Goal: Information Seeking & Learning: Learn about a topic

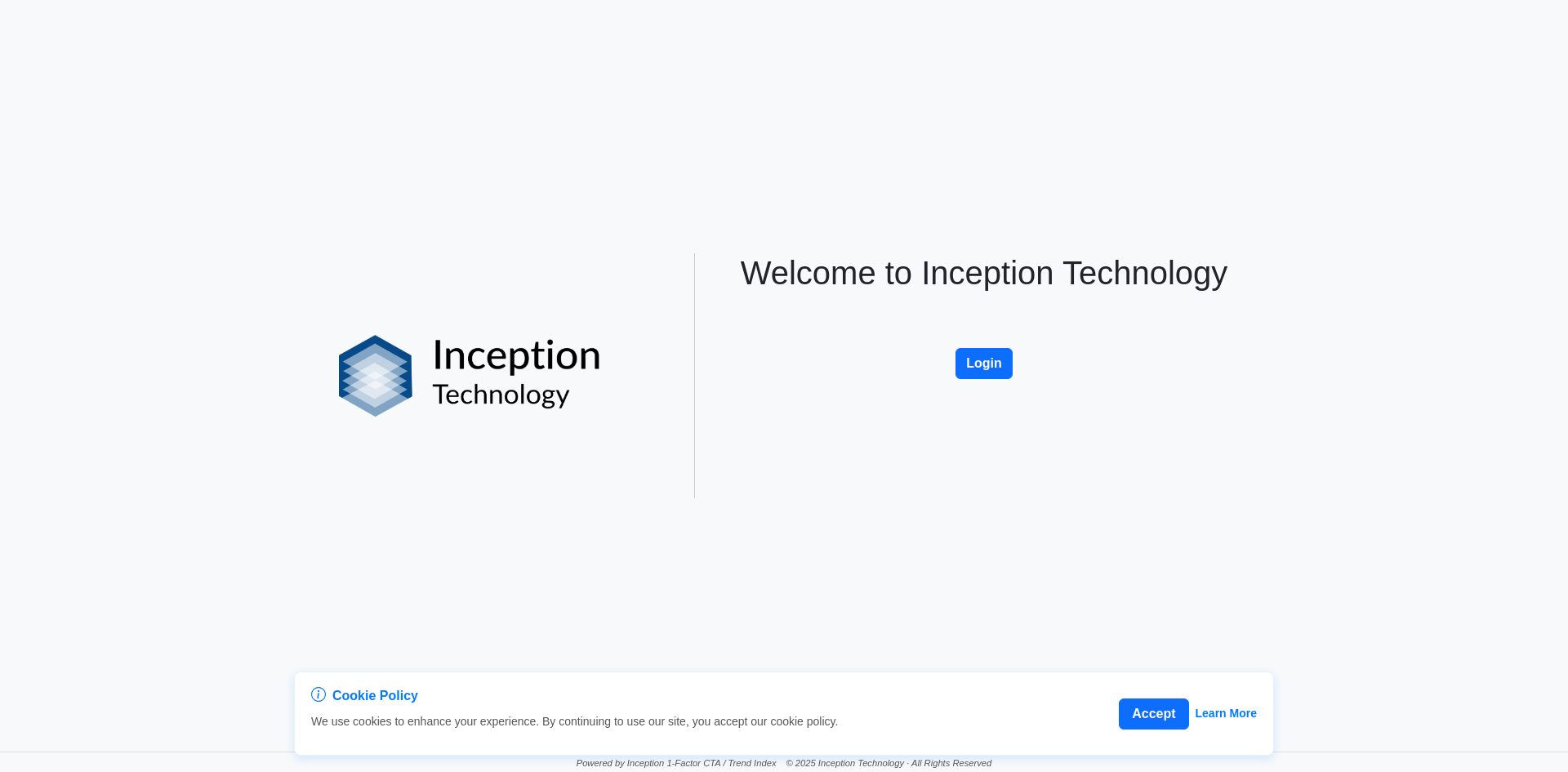
click at [1005, 353] on button "Login" at bounding box center [983, 364] width 57 height 31
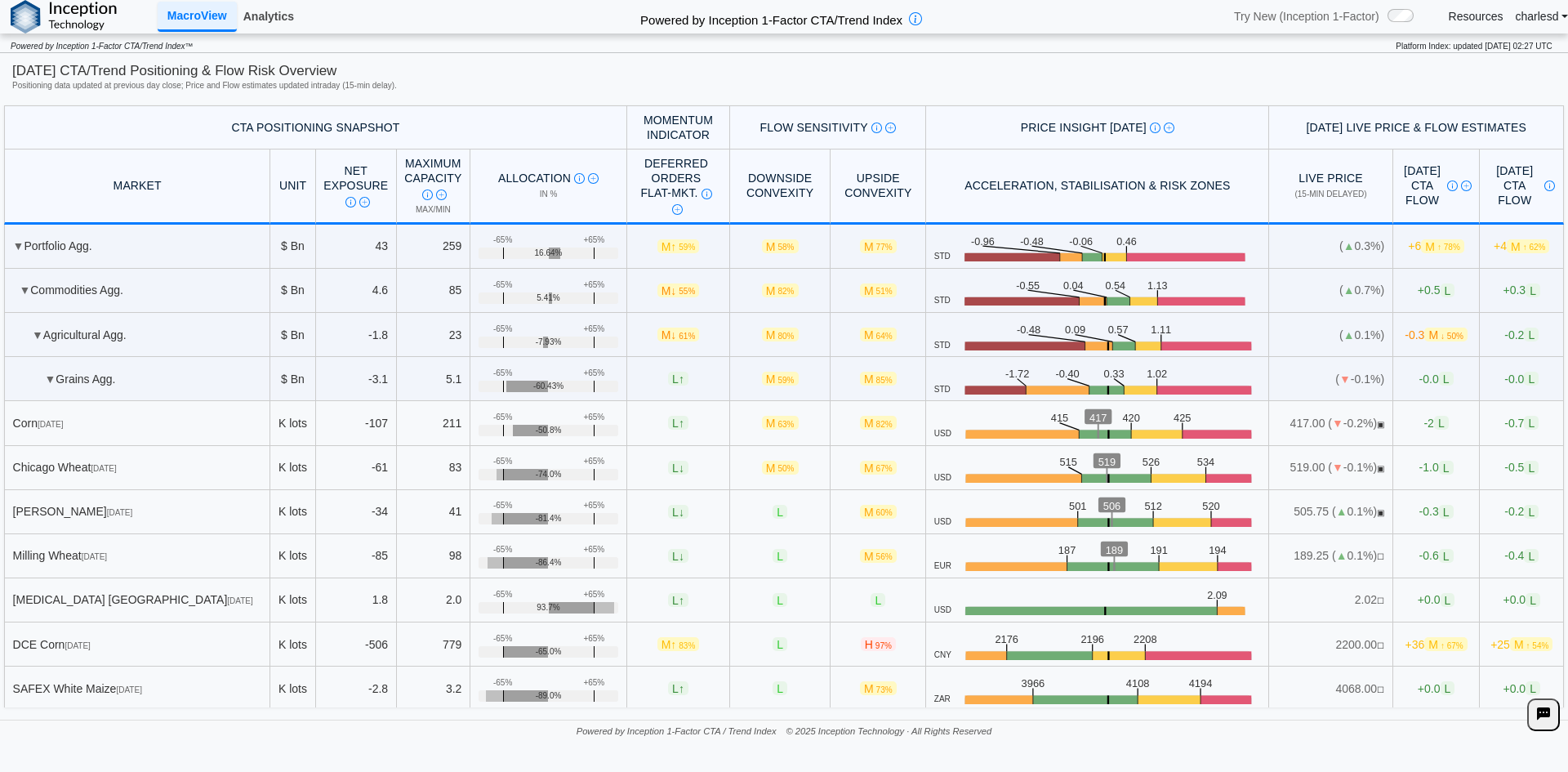
click at [272, 25] on link "Analytics" at bounding box center [268, 16] width 64 height 28
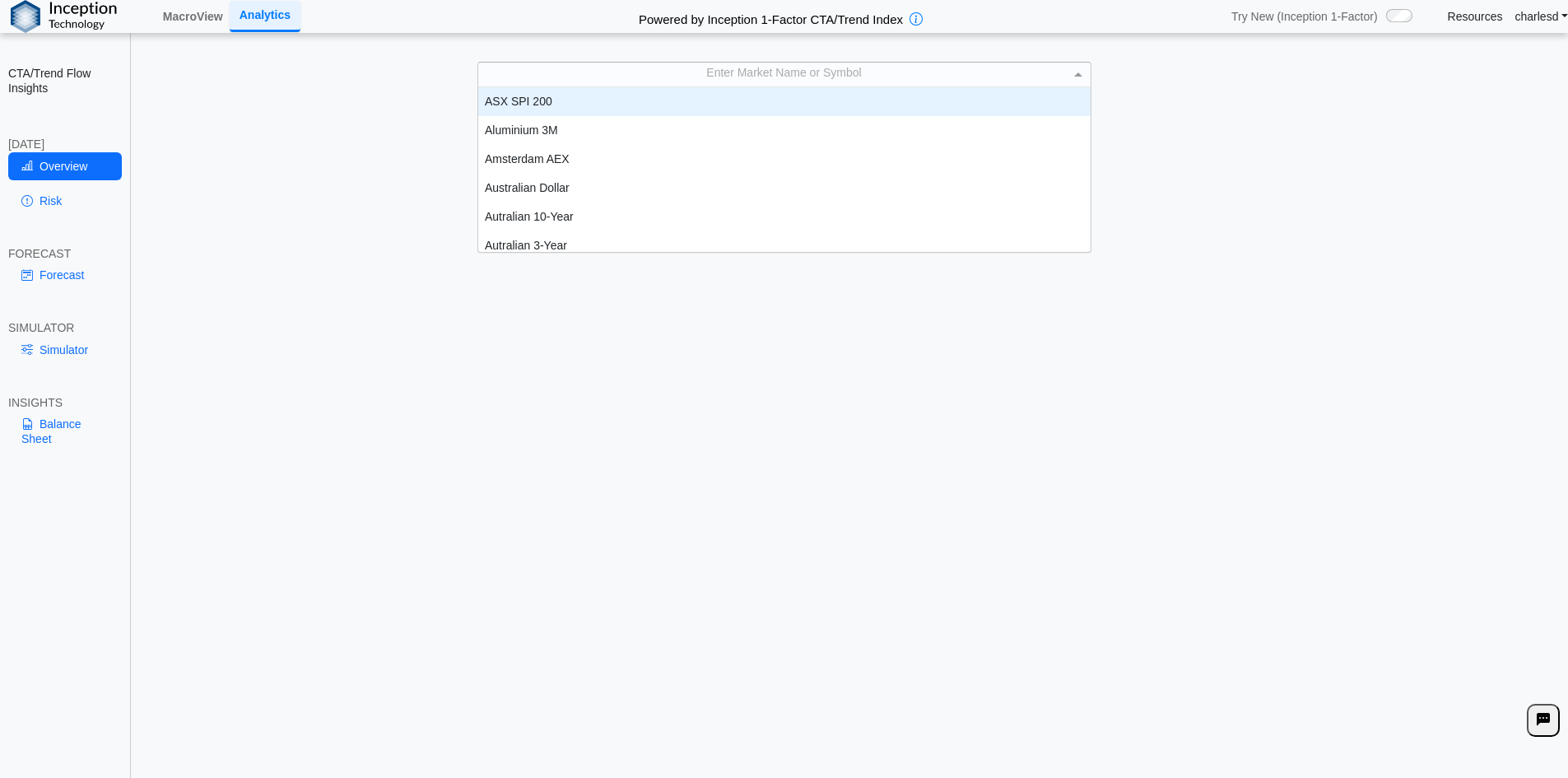
click at [743, 80] on div "Enter Market Name or Symbol" at bounding box center [784, 74] width 613 height 23
type input "***"
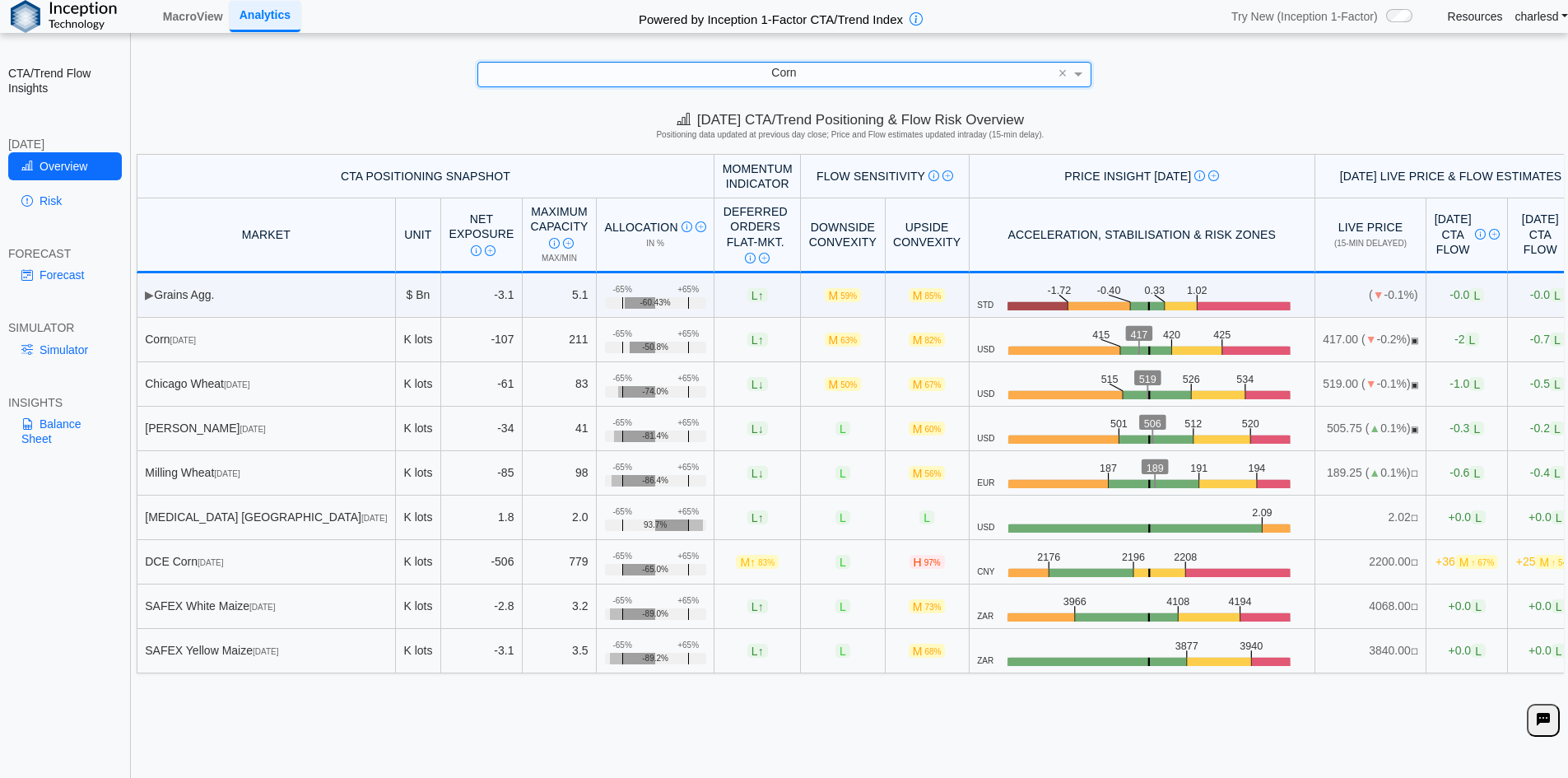
click at [57, 441] on link "Balance Sheet" at bounding box center [65, 431] width 114 height 42
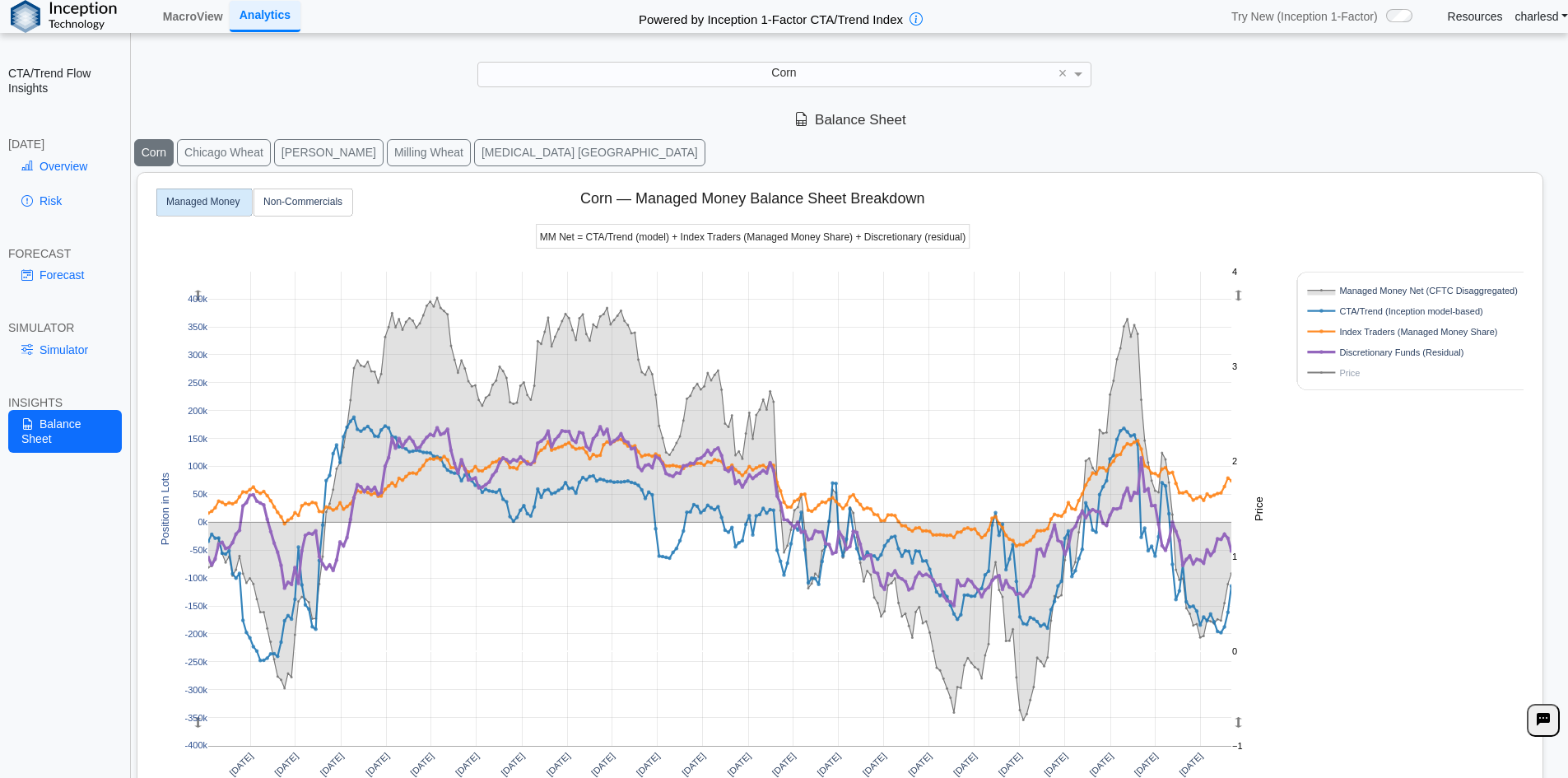
click at [219, 155] on button "Chicago Wheat" at bounding box center [224, 152] width 94 height 27
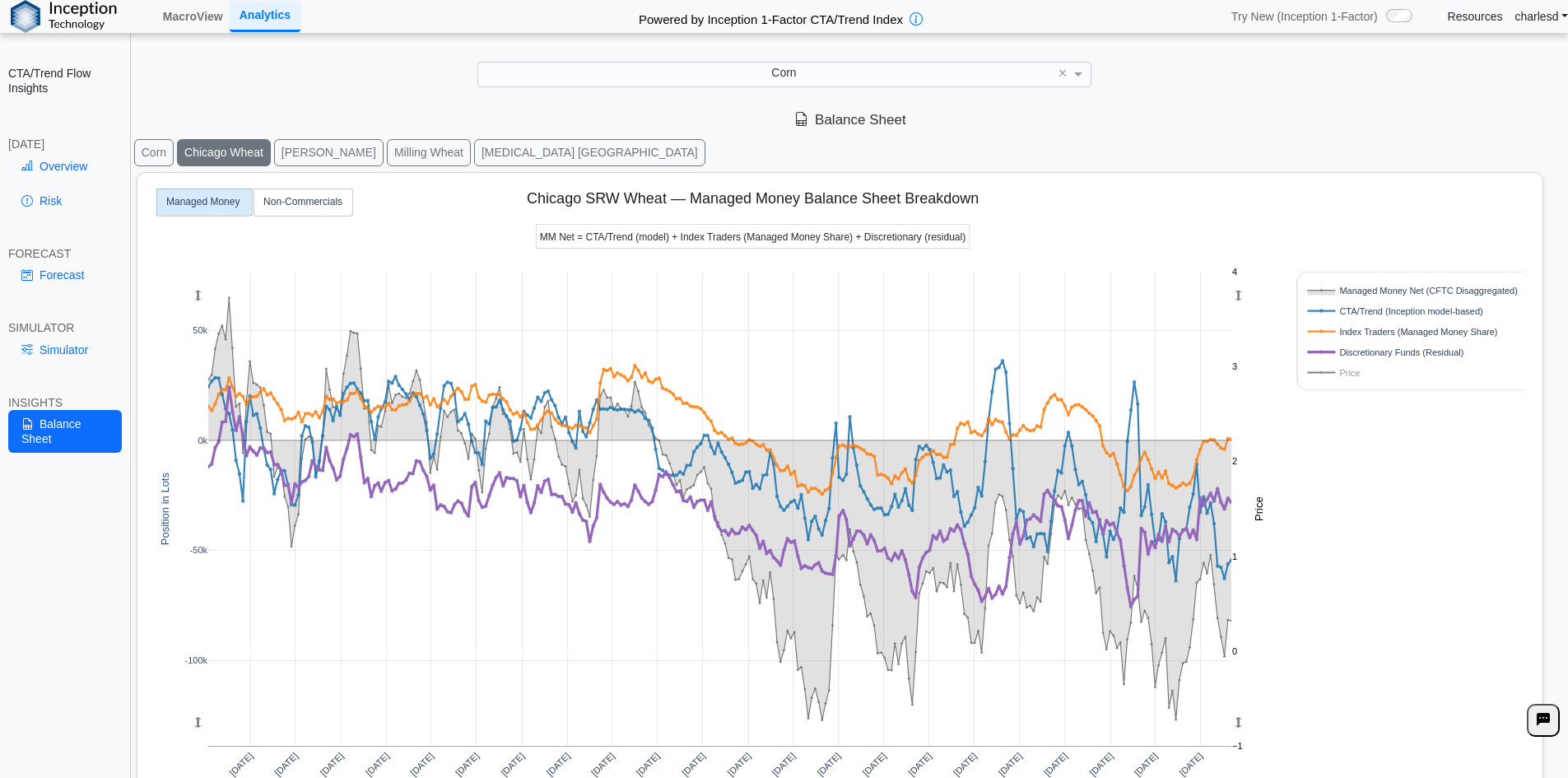
click at [310, 146] on button "[PERSON_NAME]" at bounding box center [329, 152] width 110 height 27
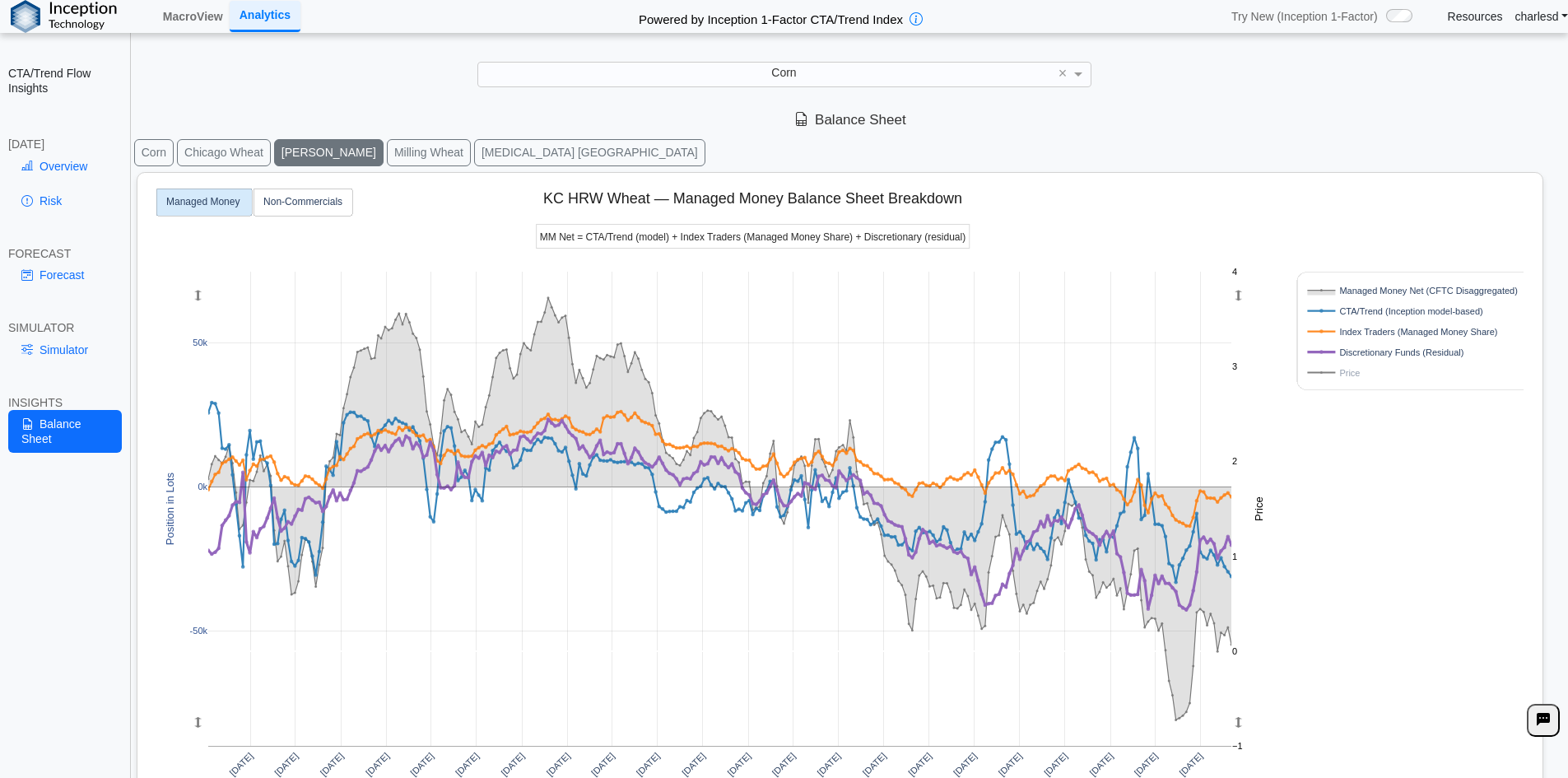
click at [388, 145] on button "Milling Wheat" at bounding box center [428, 152] width 84 height 27
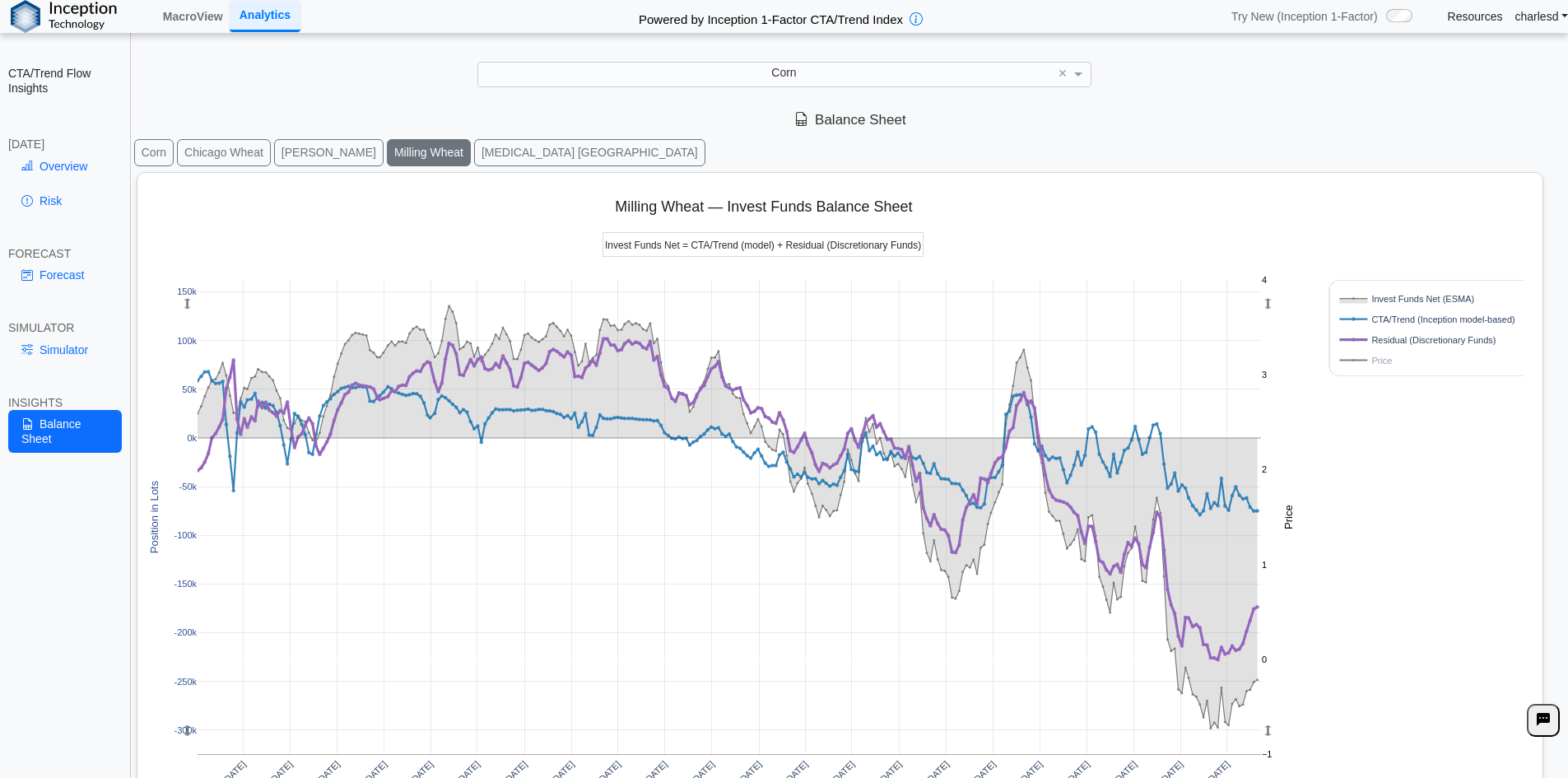
click at [492, 161] on button "Ethanol Chicago" at bounding box center [589, 152] width 231 height 27
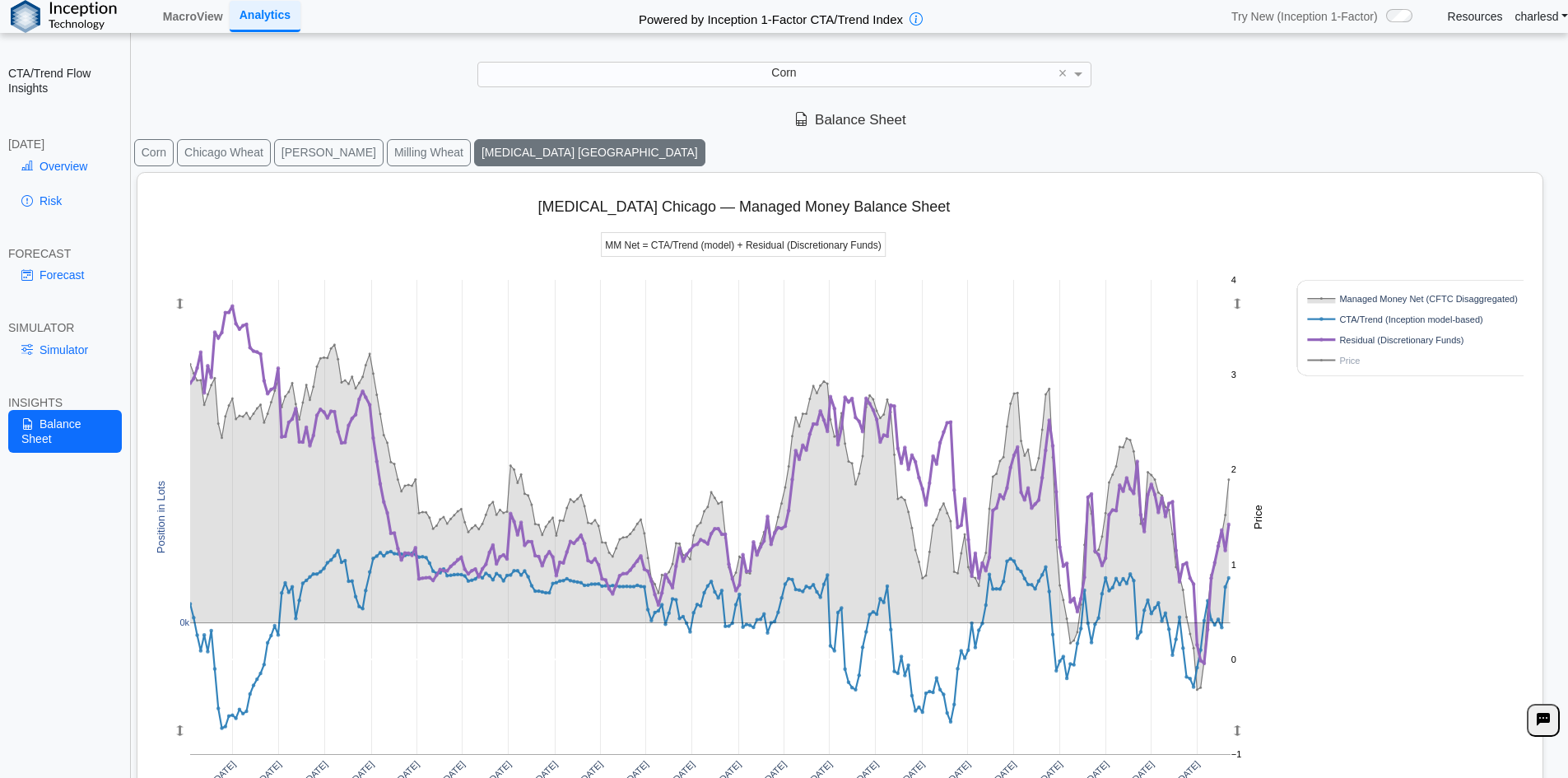
click at [627, 84] on div "Corn" at bounding box center [784, 74] width 613 height 23
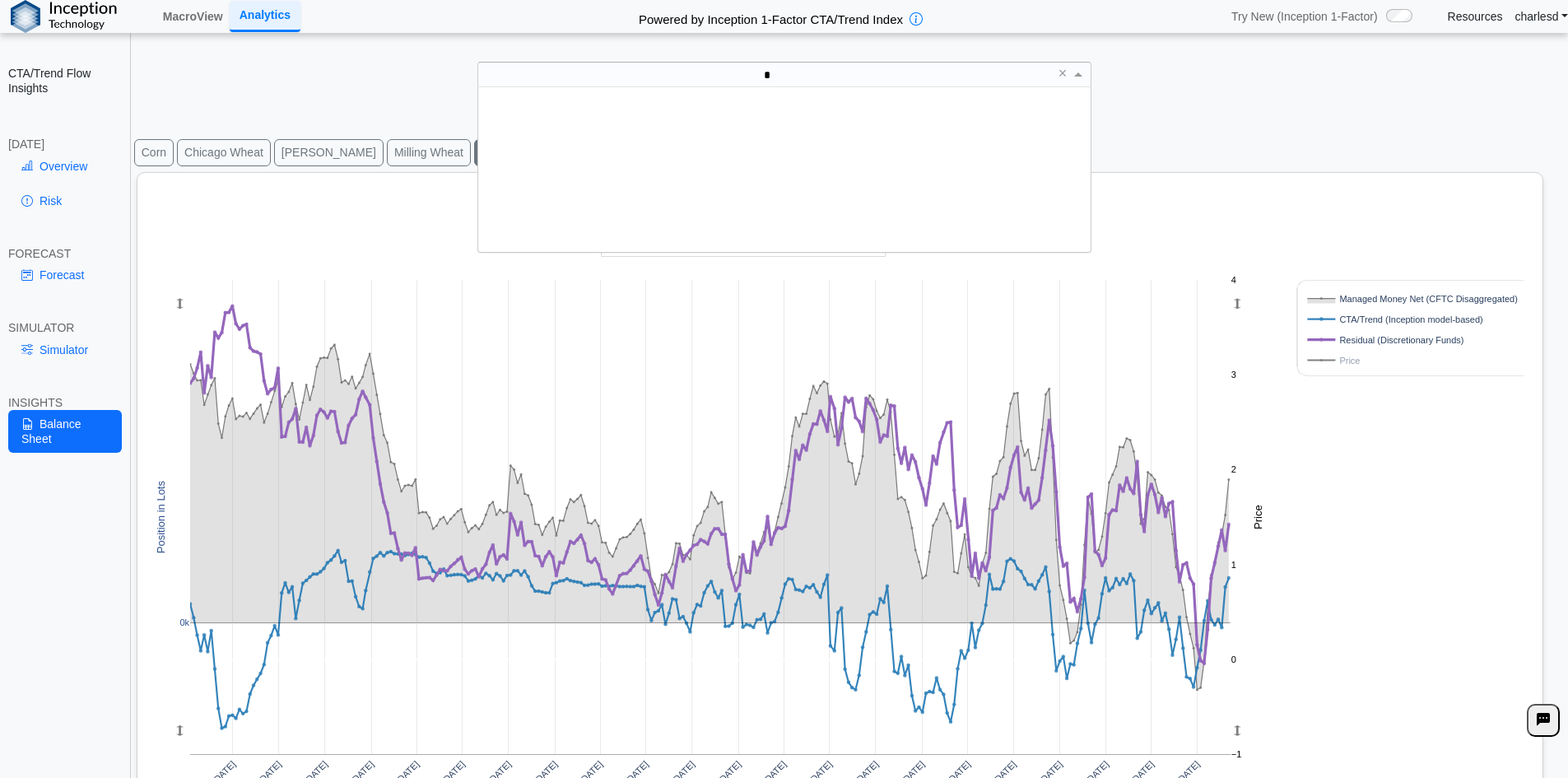
scroll to position [0, 0]
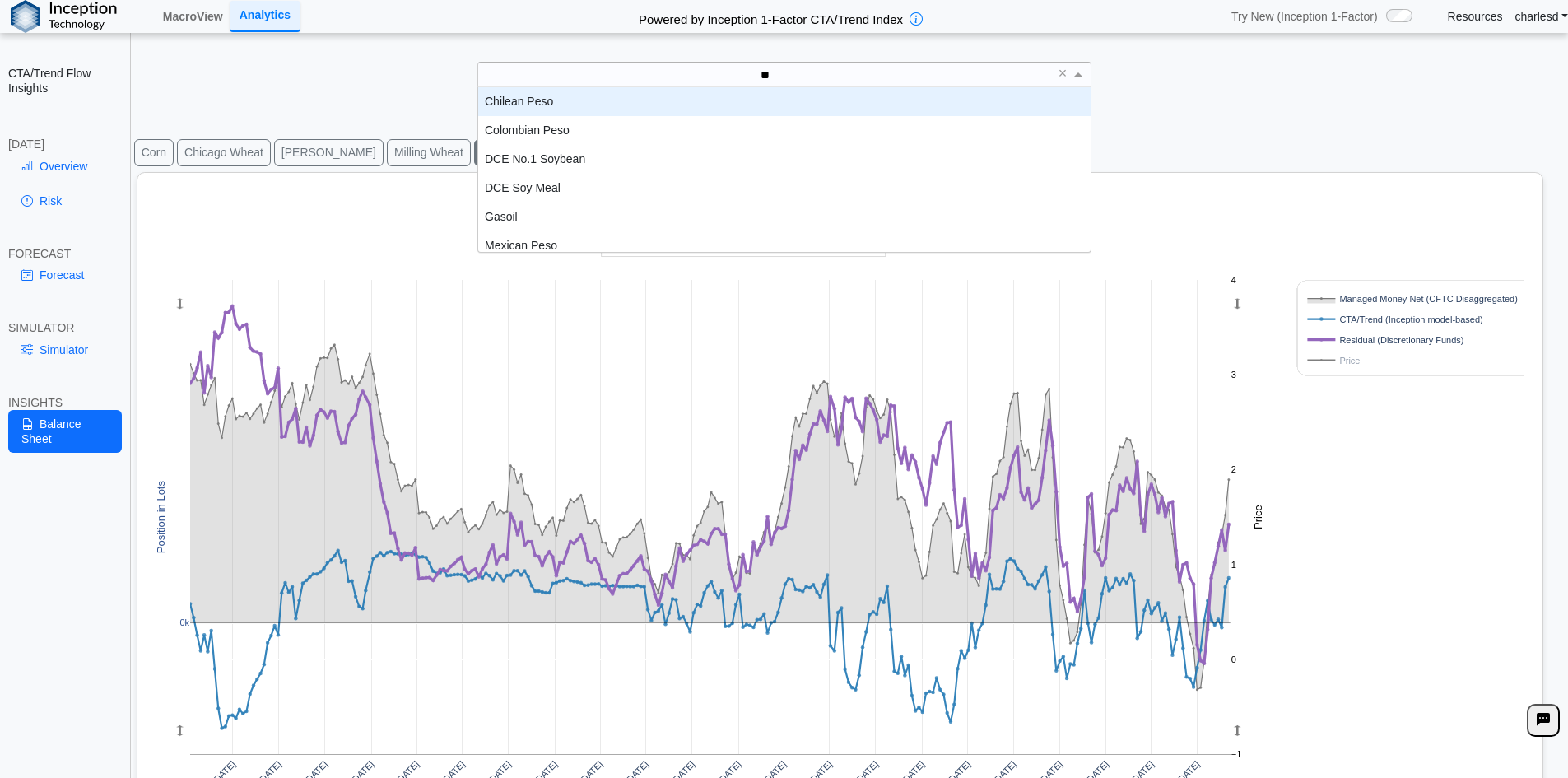
type input "***"
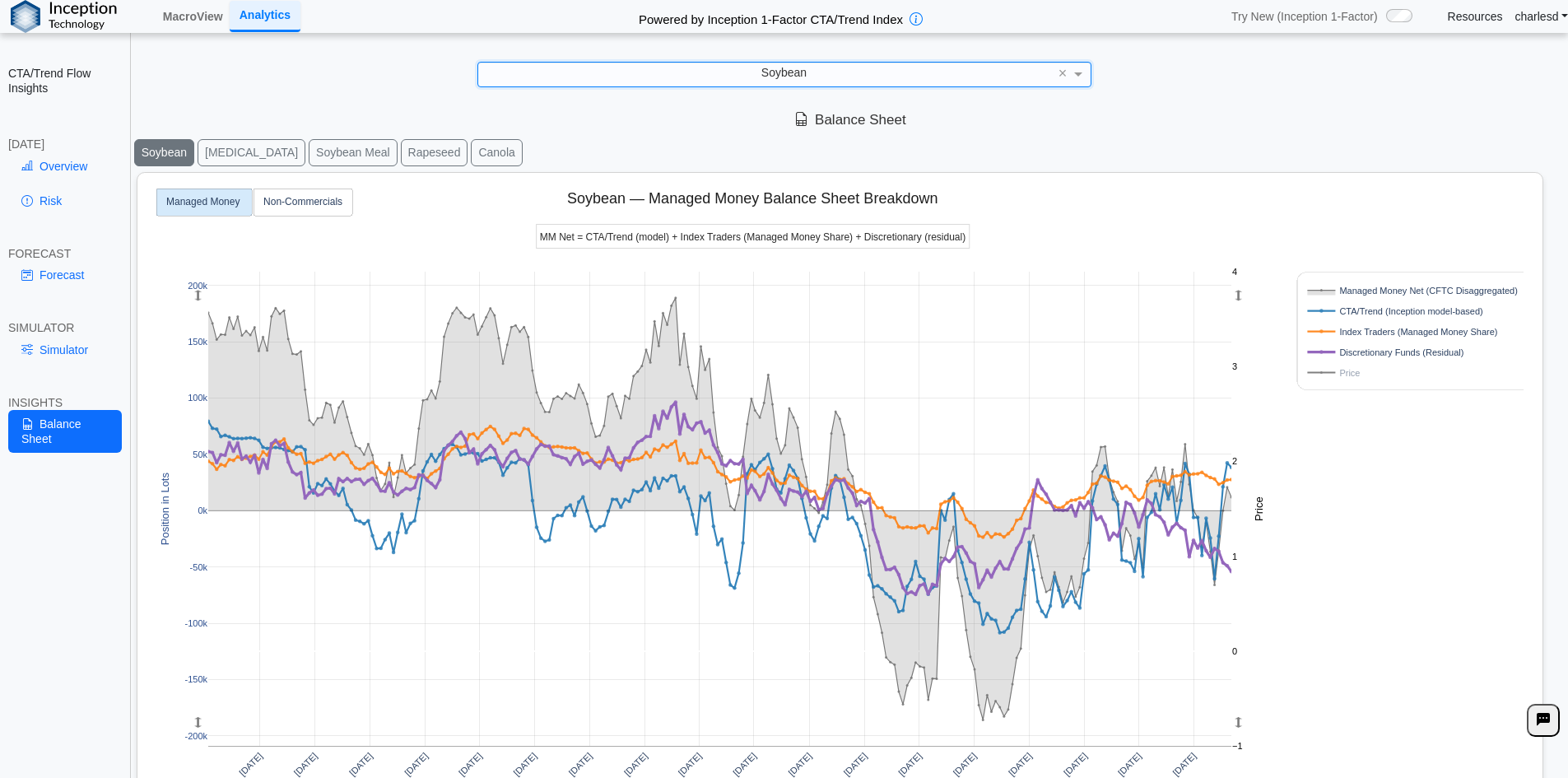
click at [253, 150] on button "Soybean Oil" at bounding box center [252, 152] width 108 height 27
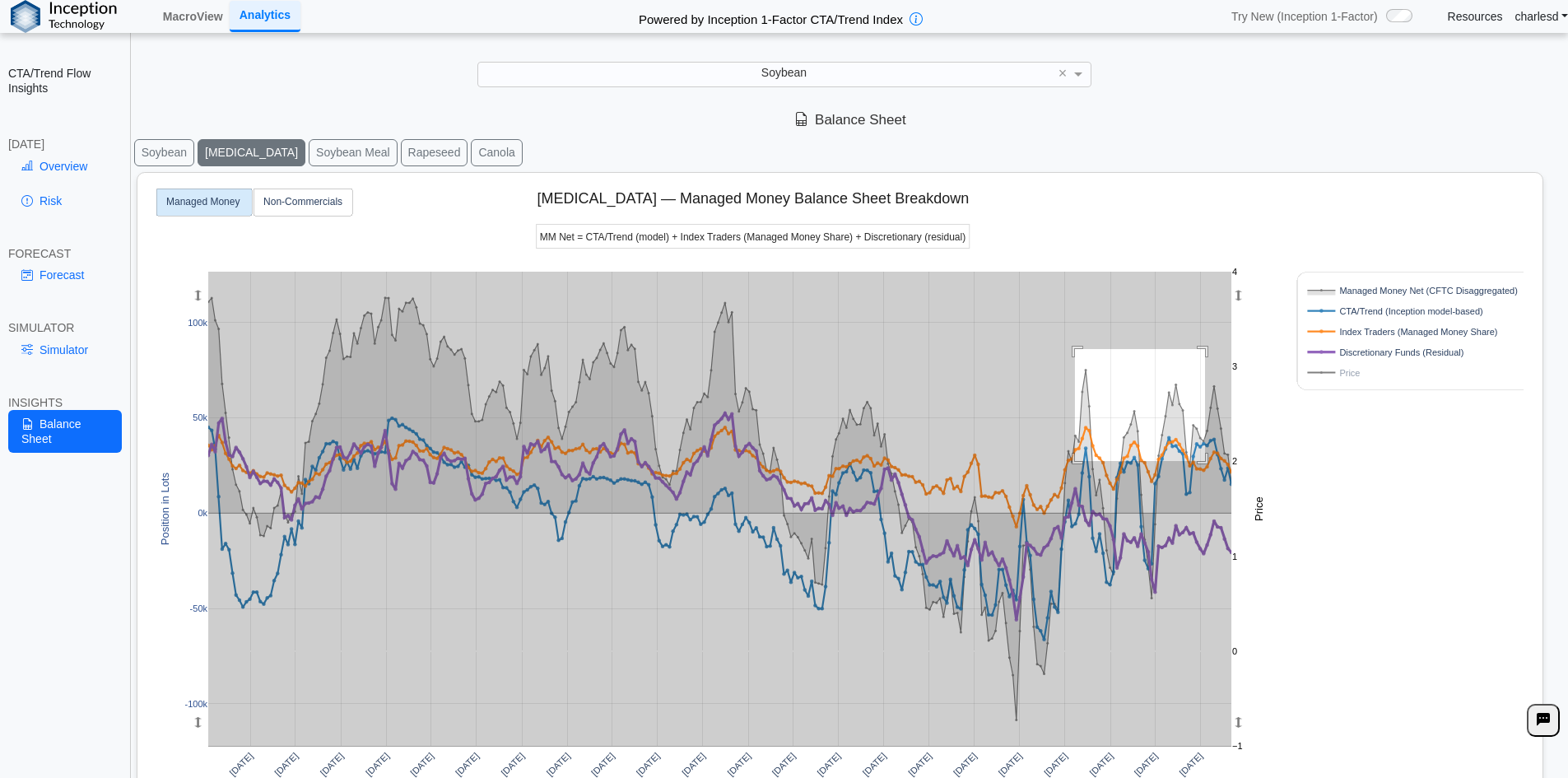
drag, startPoint x: 1075, startPoint y: 349, endPoint x: 1400, endPoint y: 689, distance: 470.3
click at [1396, 692] on div "Apr 2020 Jul 2020 Oct 2020 Jan 2021 Apr 2021 Jul 2021 Oct 2021 Jan 2022 Apr 202…" at bounding box center [833, 542] width 1378 height 739
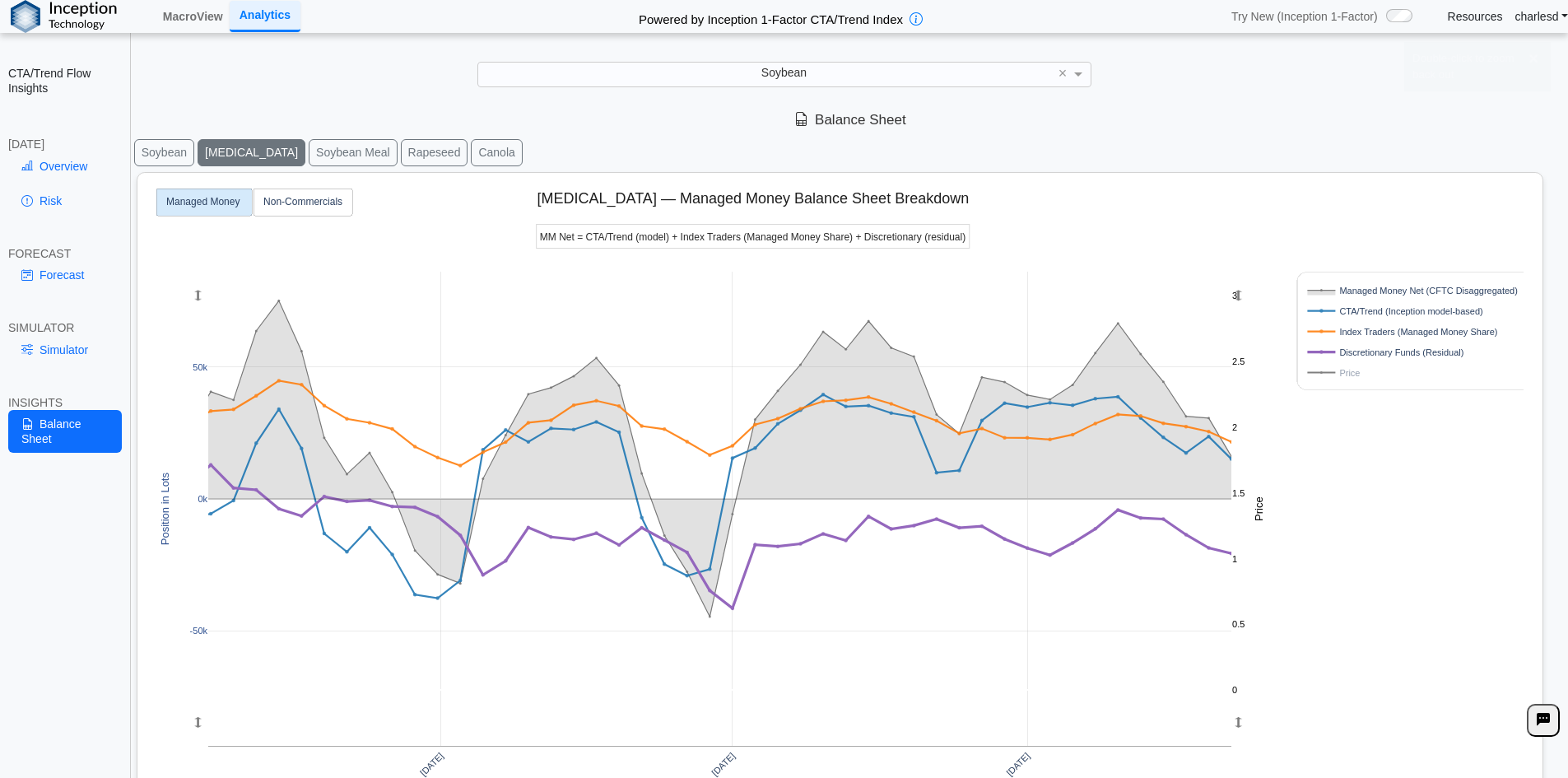
click at [308, 150] on button "Soybean Meal" at bounding box center [353, 152] width 89 height 27
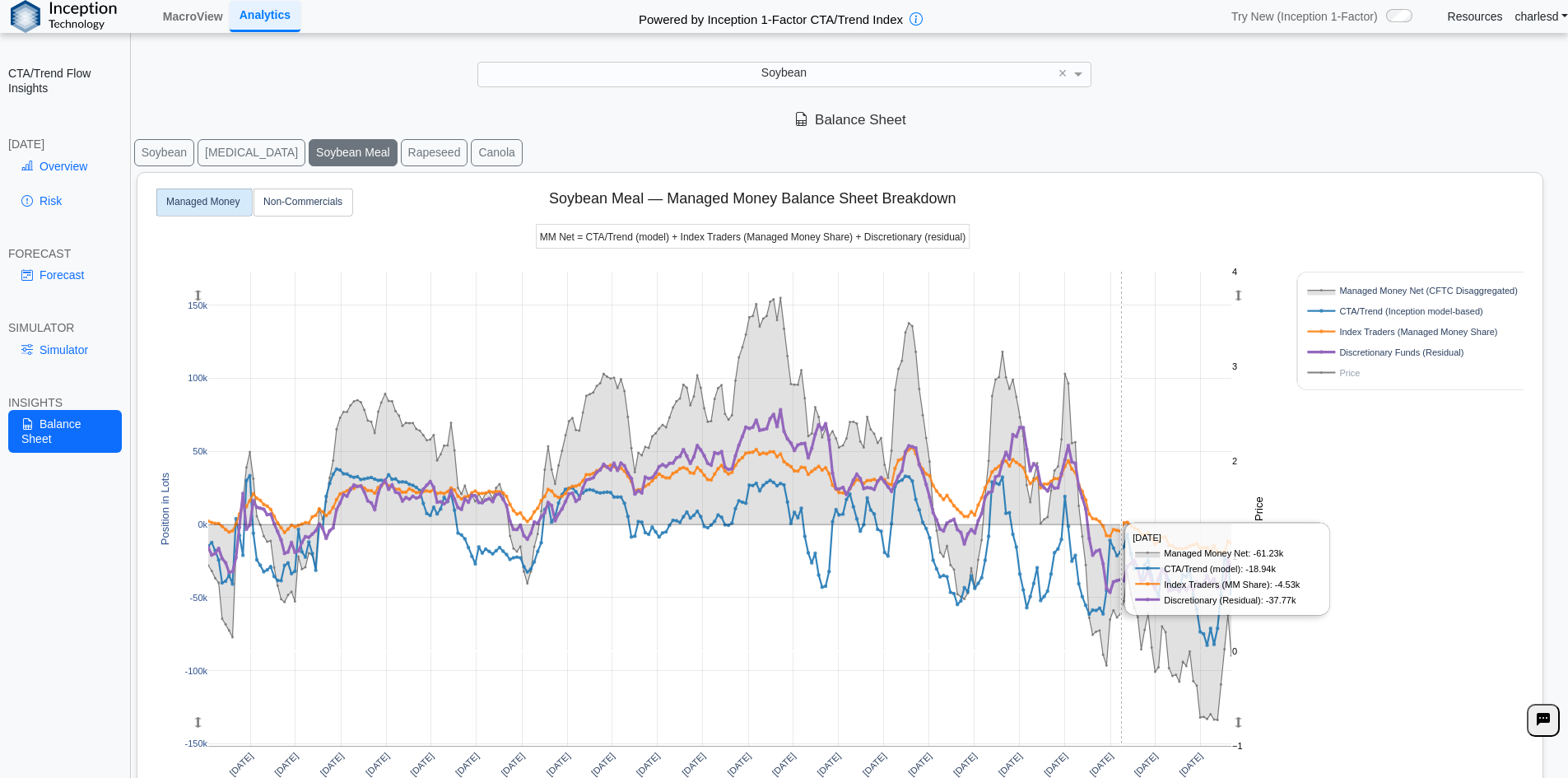
drag, startPoint x: 1120, startPoint y: 461, endPoint x: 1117, endPoint y: 486, distance: 25.2
click at [1118, 464] on rect at bounding box center [719, 509] width 1023 height 474
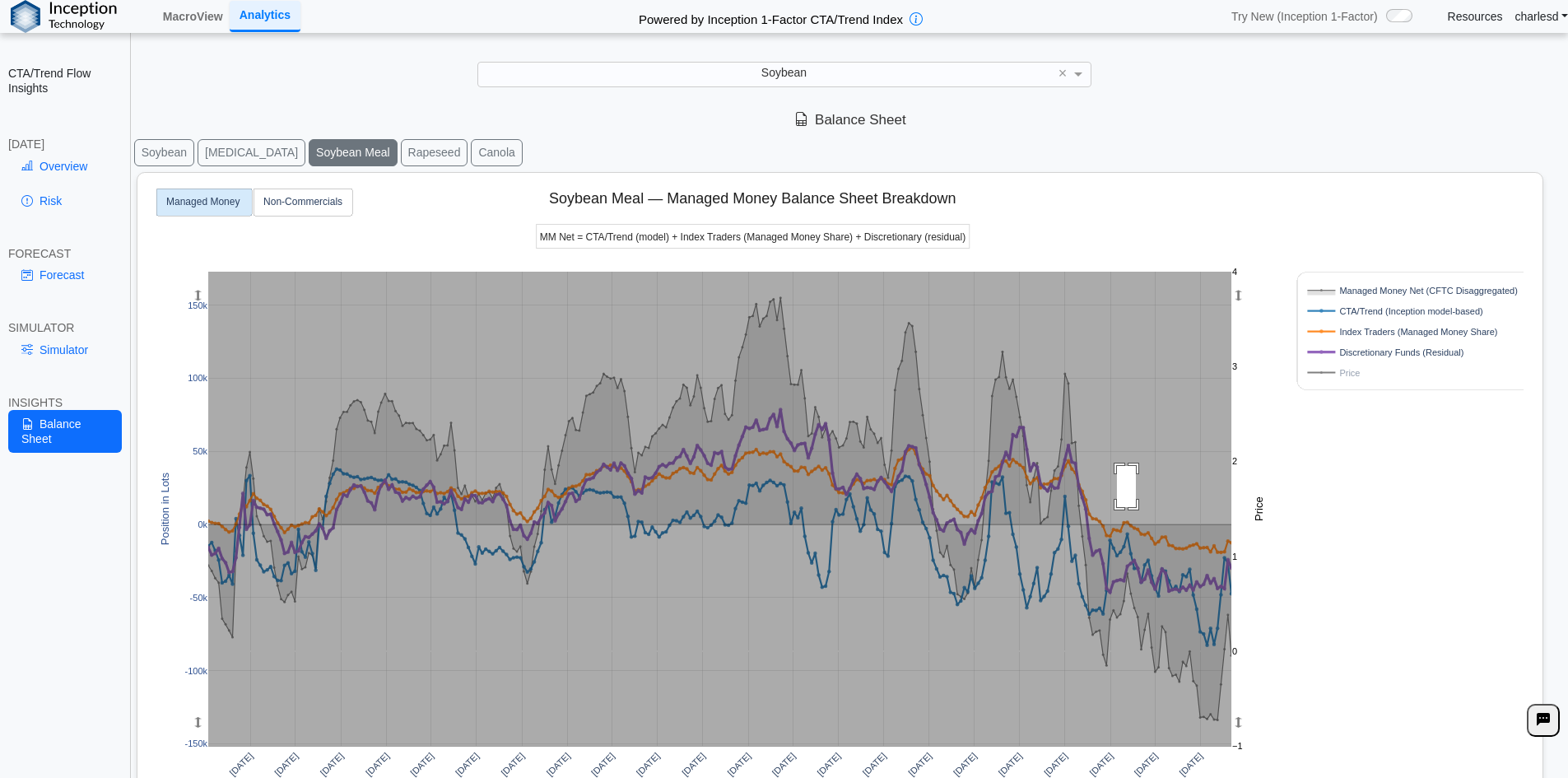
drag, startPoint x: 1117, startPoint y: 486, endPoint x: 1220, endPoint y: 555, distance: 124.0
click at [1221, 559] on rect at bounding box center [719, 509] width 1023 height 474
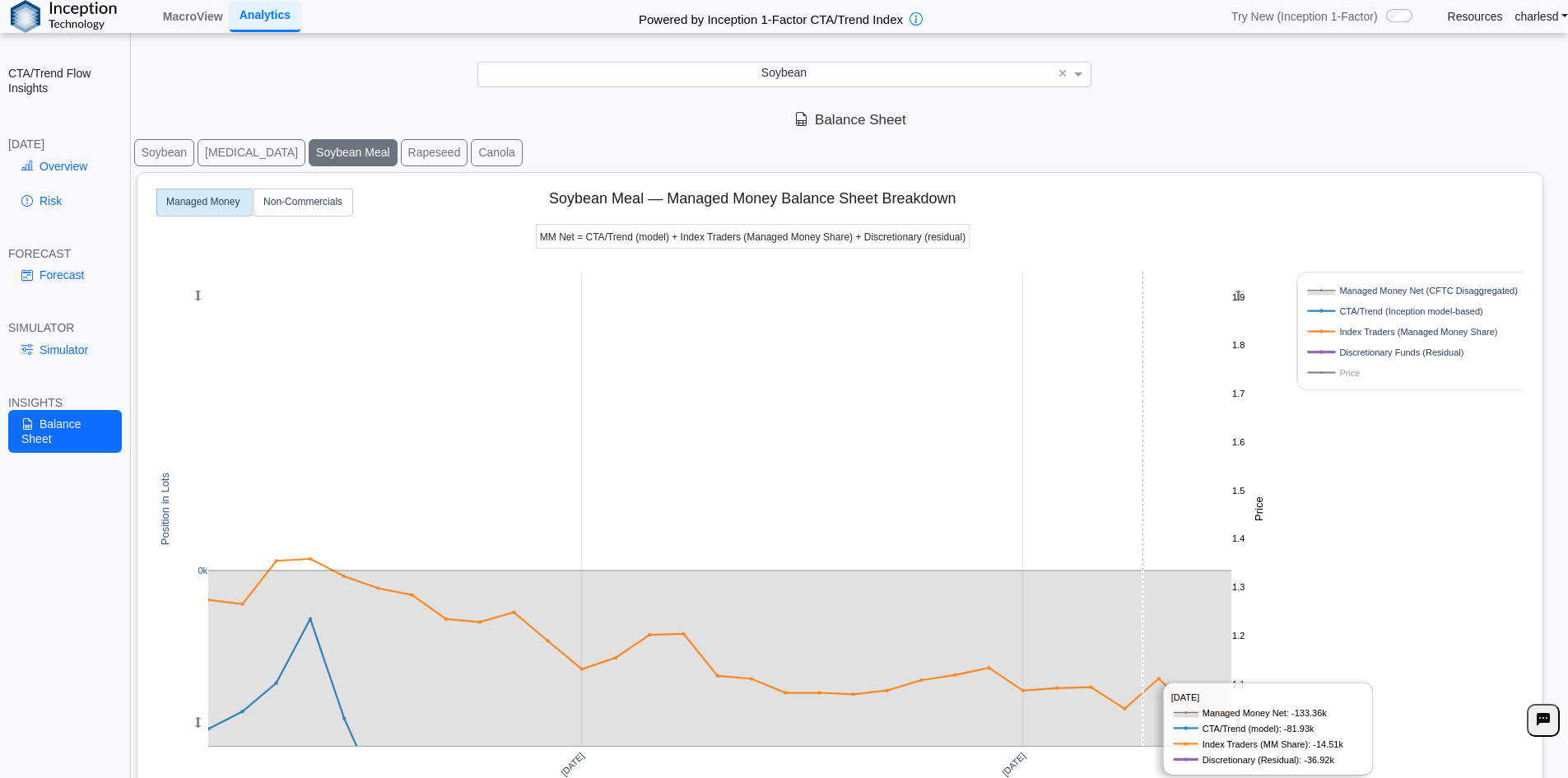
click at [1070, 513] on rect at bounding box center [719, 509] width 1023 height 474
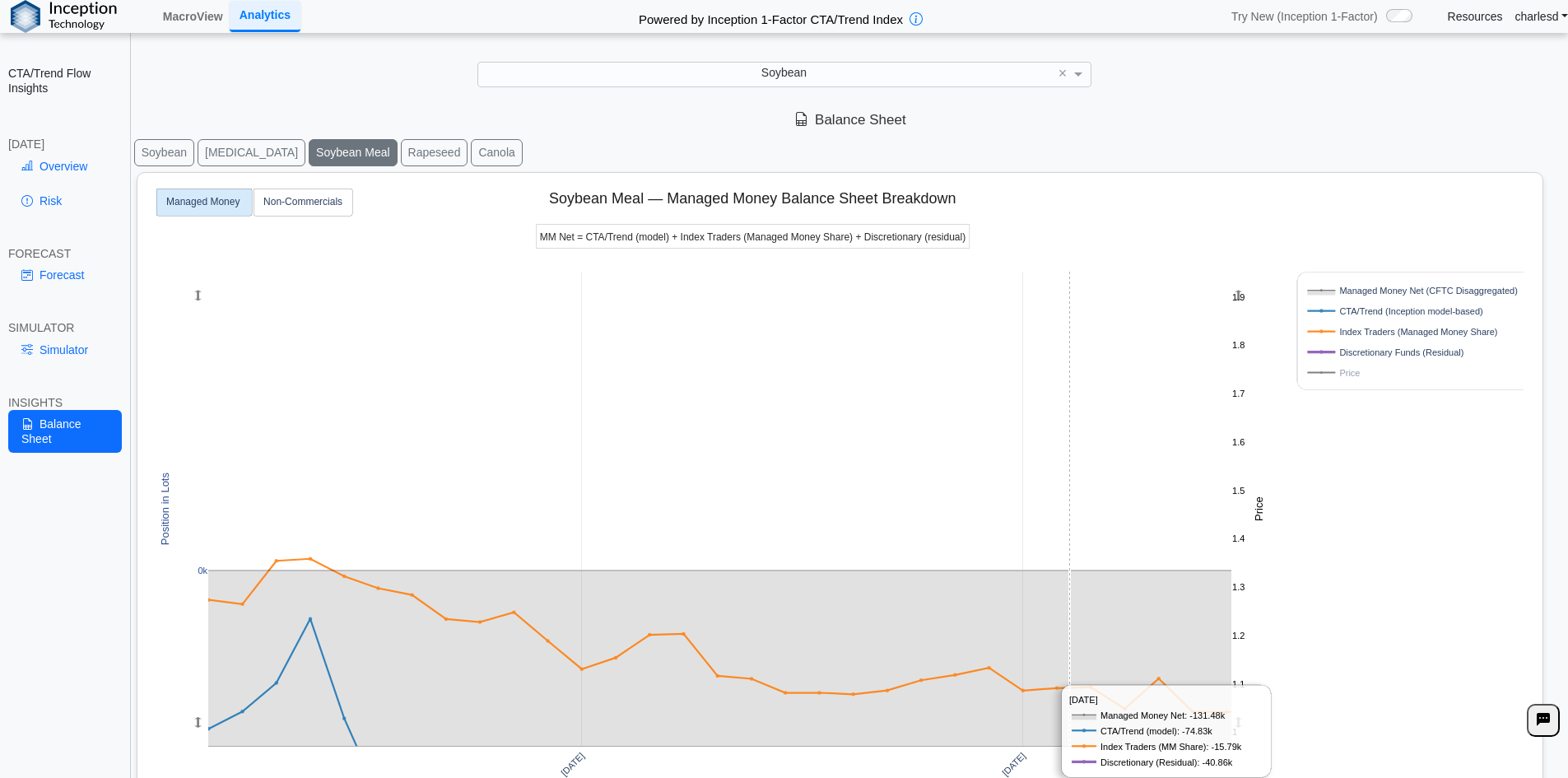
click at [1070, 512] on rect at bounding box center [719, 509] width 1023 height 474
click at [1068, 512] on rect at bounding box center [719, 509] width 1023 height 474
click at [1055, 496] on rect at bounding box center [719, 509] width 1023 height 474
click at [1054, 495] on rect at bounding box center [719, 509] width 1023 height 474
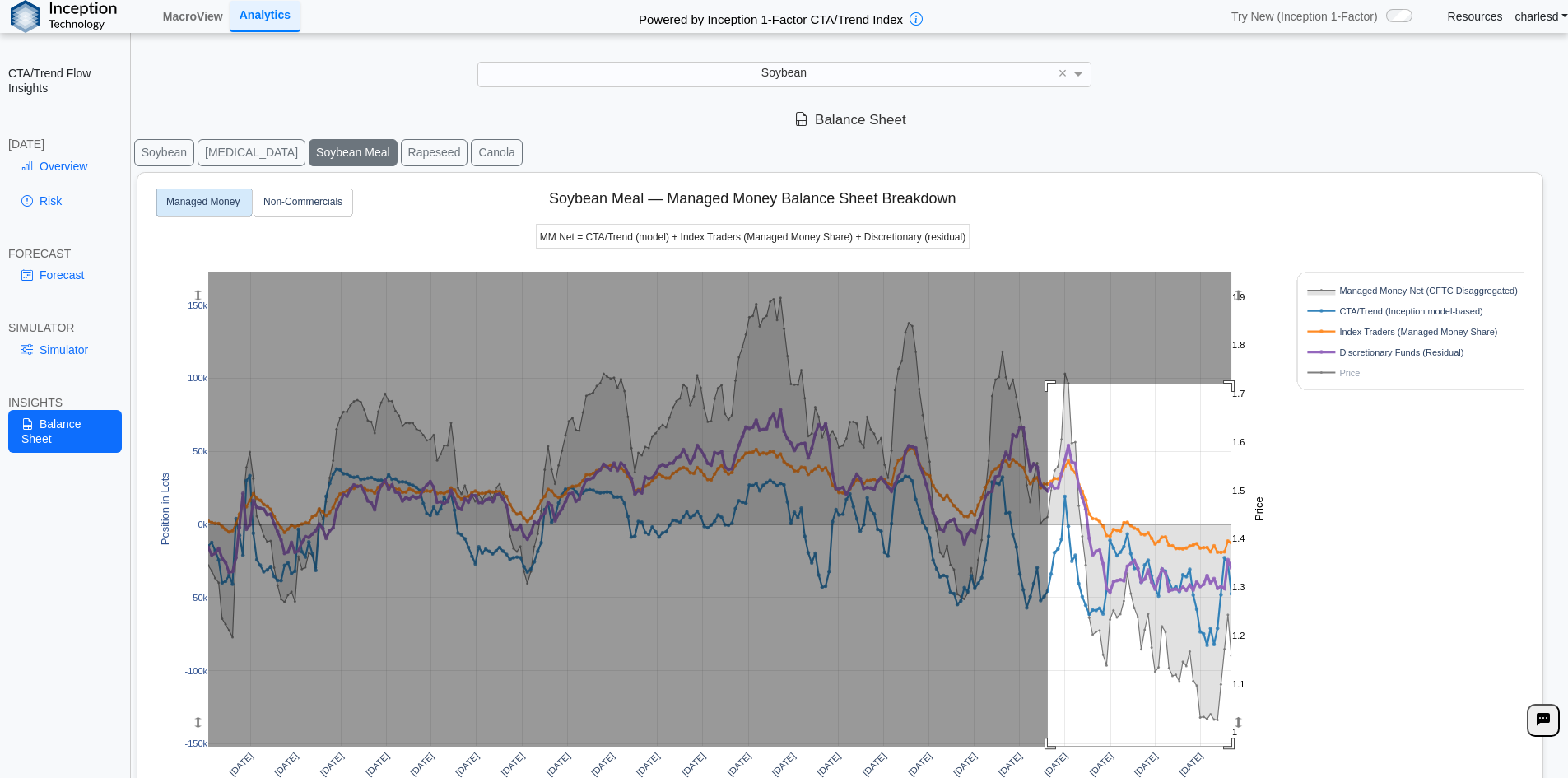
drag, startPoint x: 1048, startPoint y: 383, endPoint x: 1122, endPoint y: 643, distance: 270.3
click at [1270, 764] on div "Apr 2025 Jul 2025 Apr 2020 Jul 2020 Oct 2020 Jan 2021 Apr 2021 Jul 2021 Oct 202…" at bounding box center [833, 542] width 1378 height 739
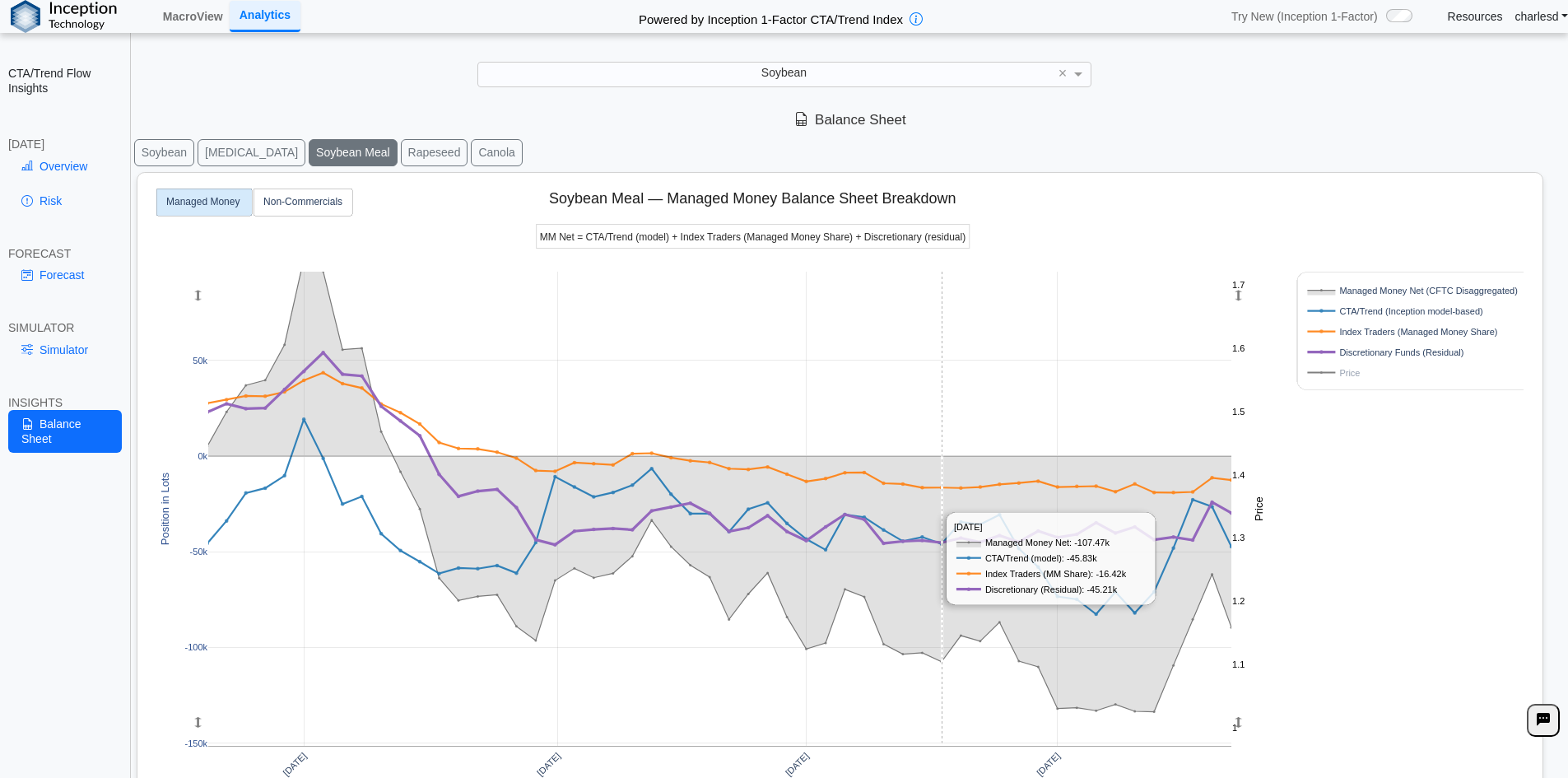
click at [943, 365] on rect at bounding box center [719, 509] width 1023 height 474
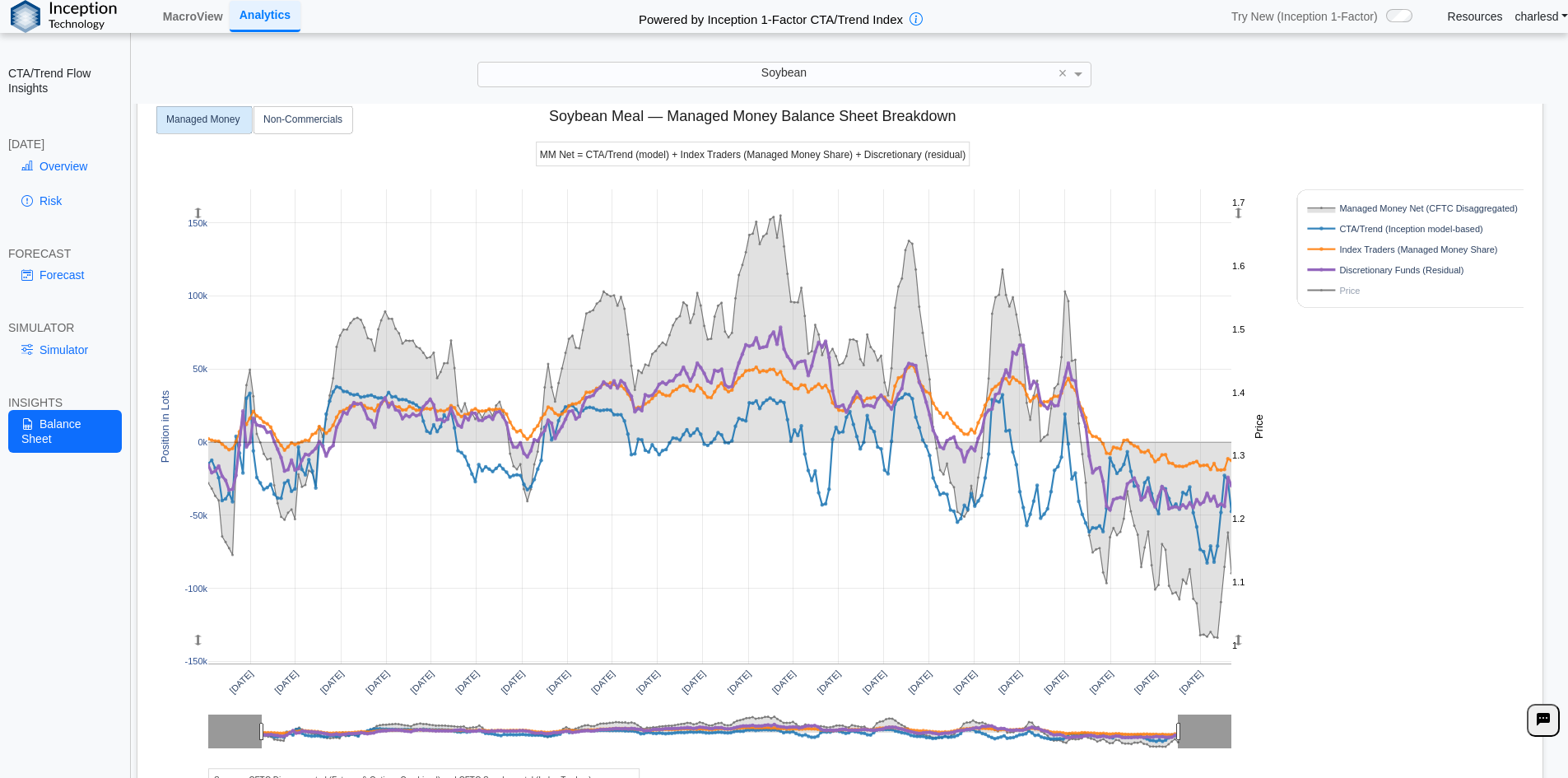
scroll to position [0, 0]
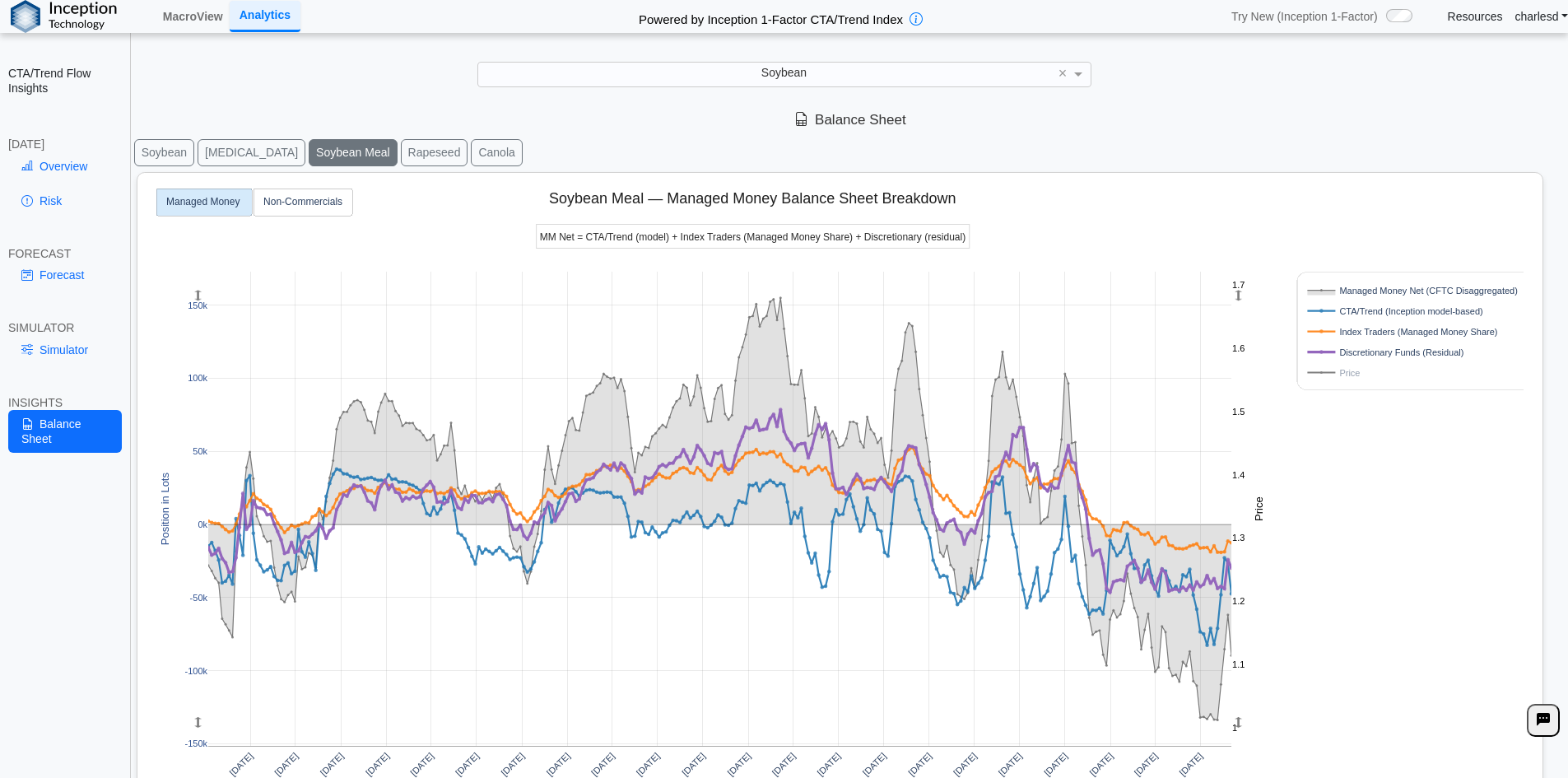
click at [401, 153] on button "Rapeseed" at bounding box center [434, 152] width 67 height 27
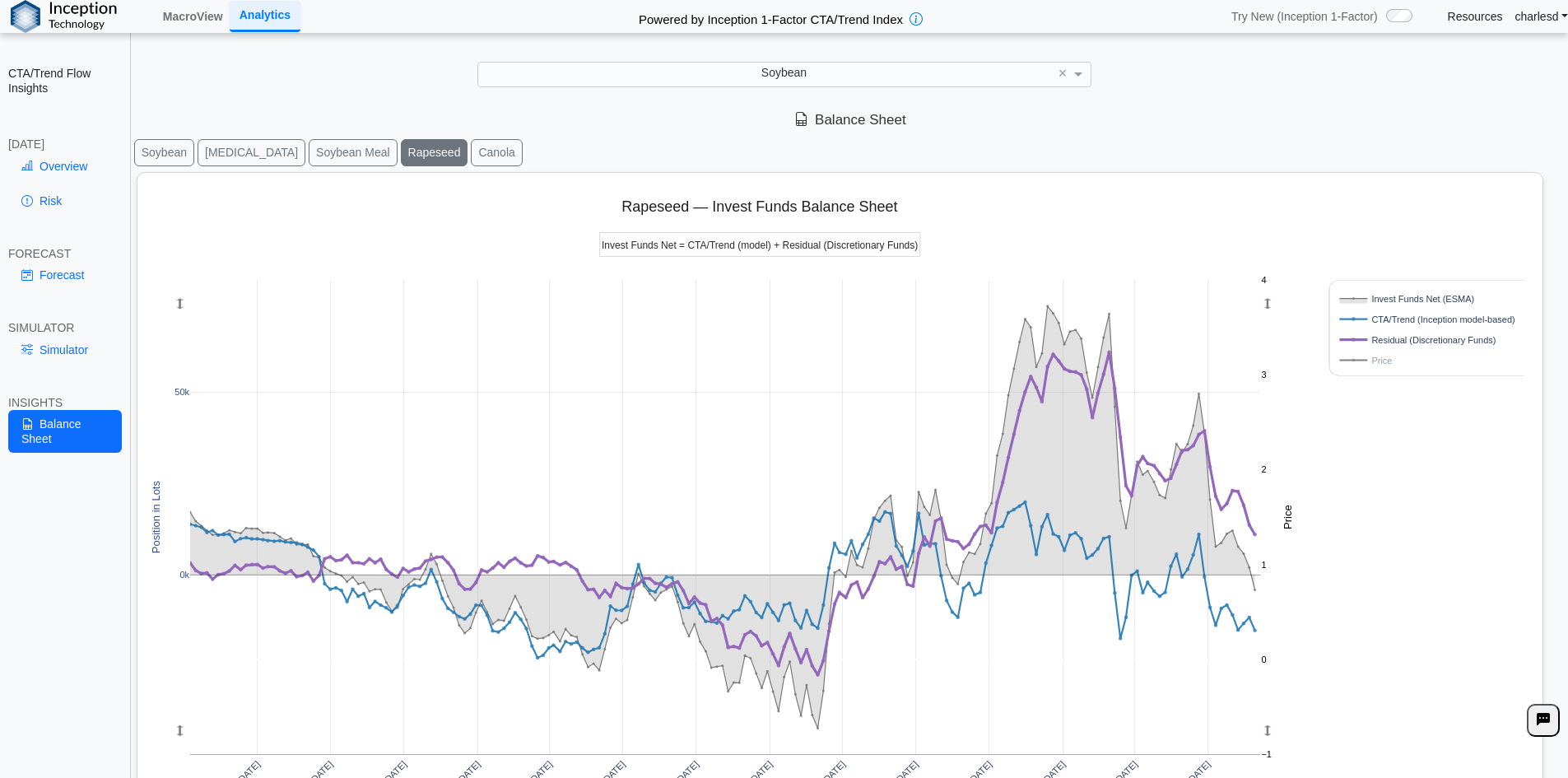
click at [471, 147] on button "Canola" at bounding box center [496, 152] width 51 height 27
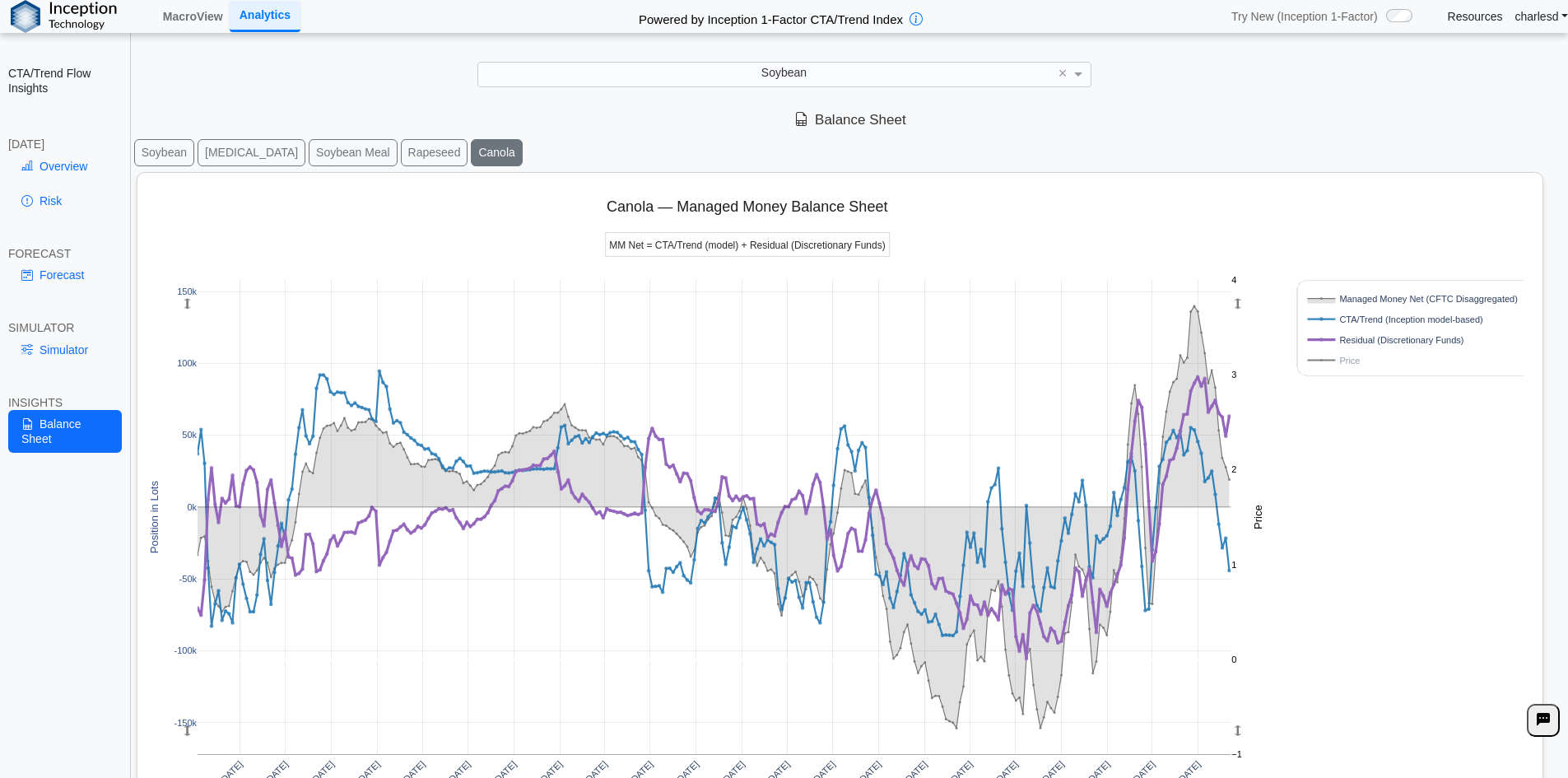
click at [673, 76] on div "Soybean" at bounding box center [784, 74] width 613 height 23
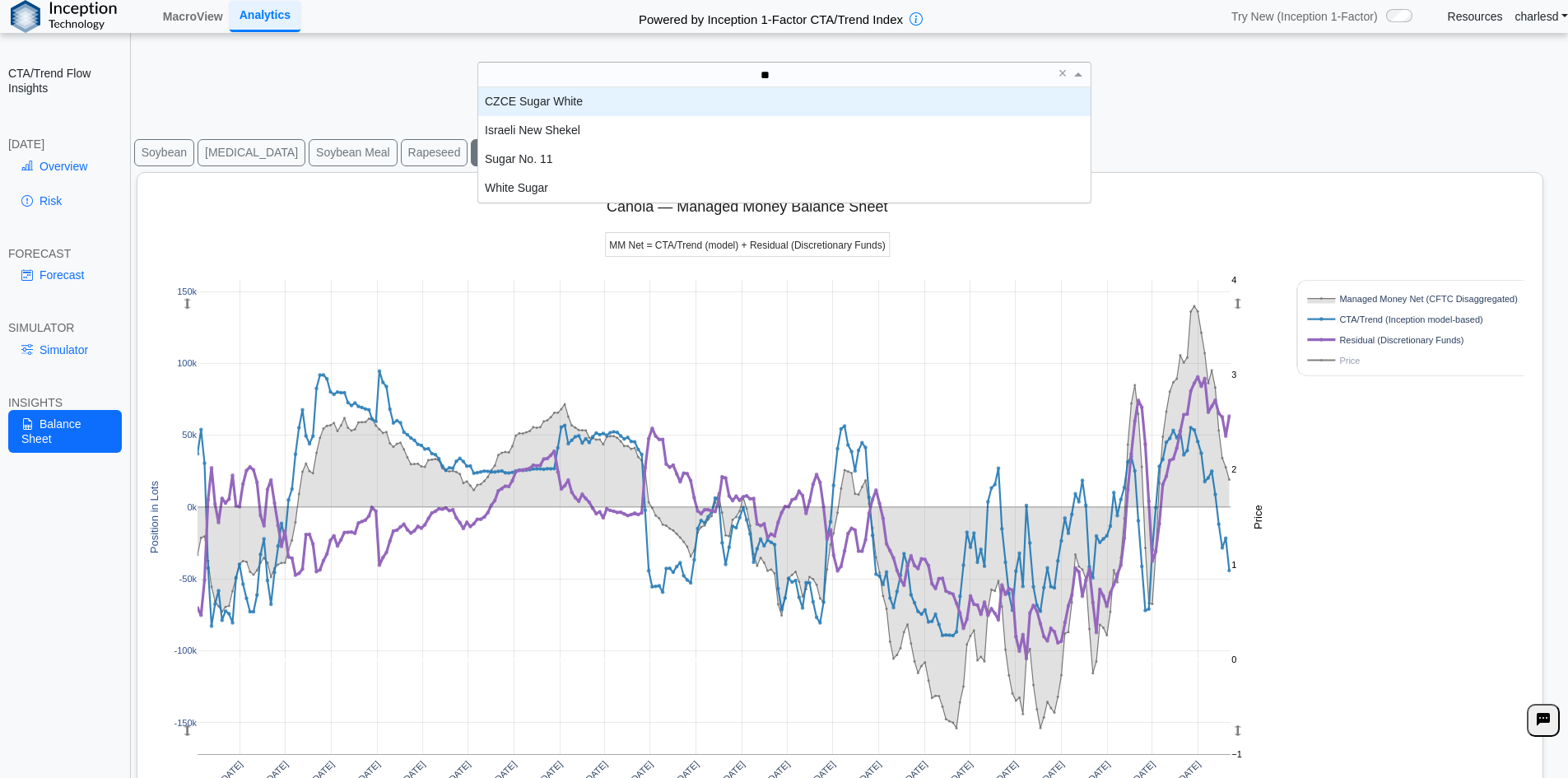
type input "***"
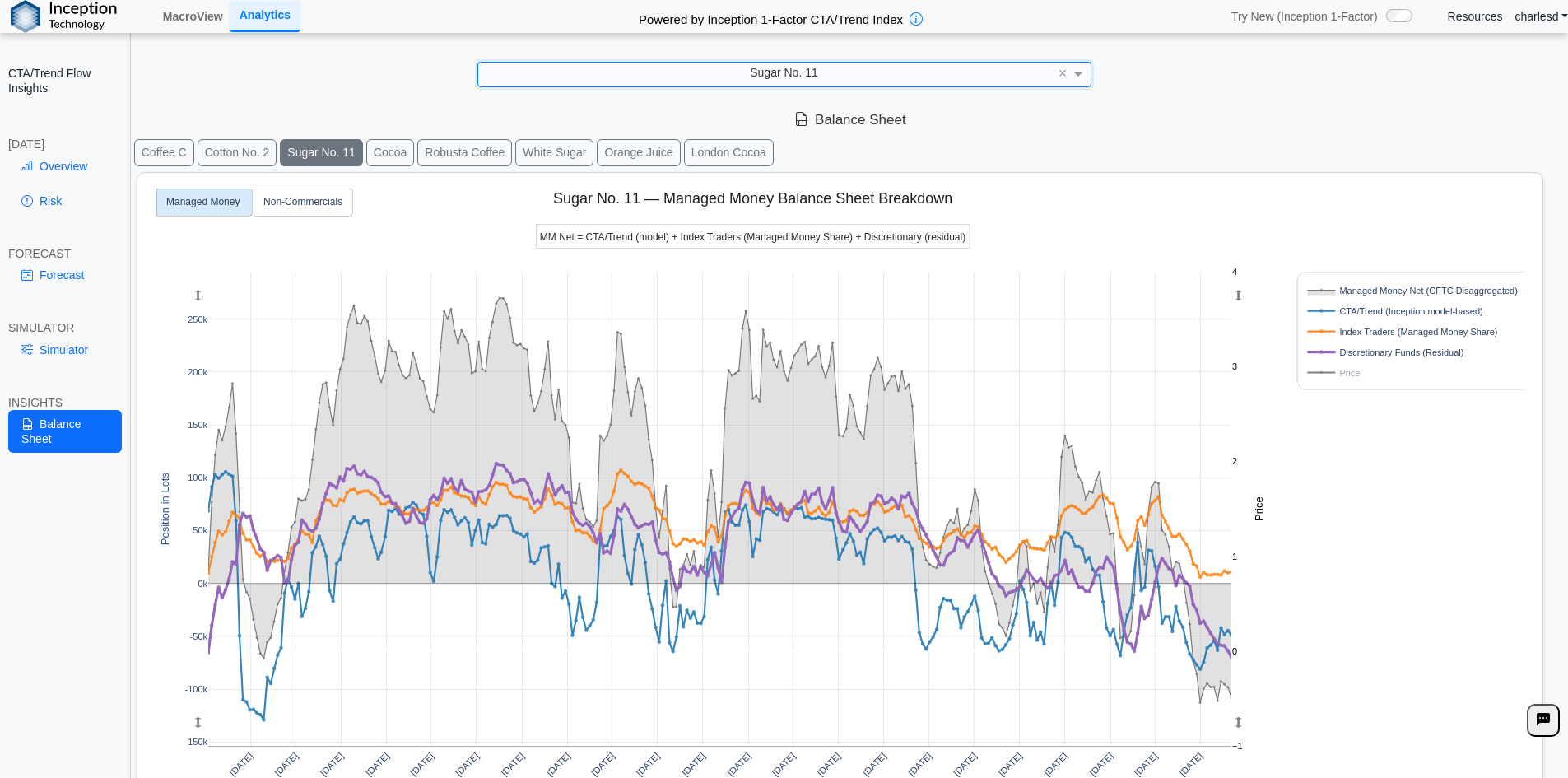
click at [149, 150] on button "Coffee C" at bounding box center [164, 152] width 60 height 27
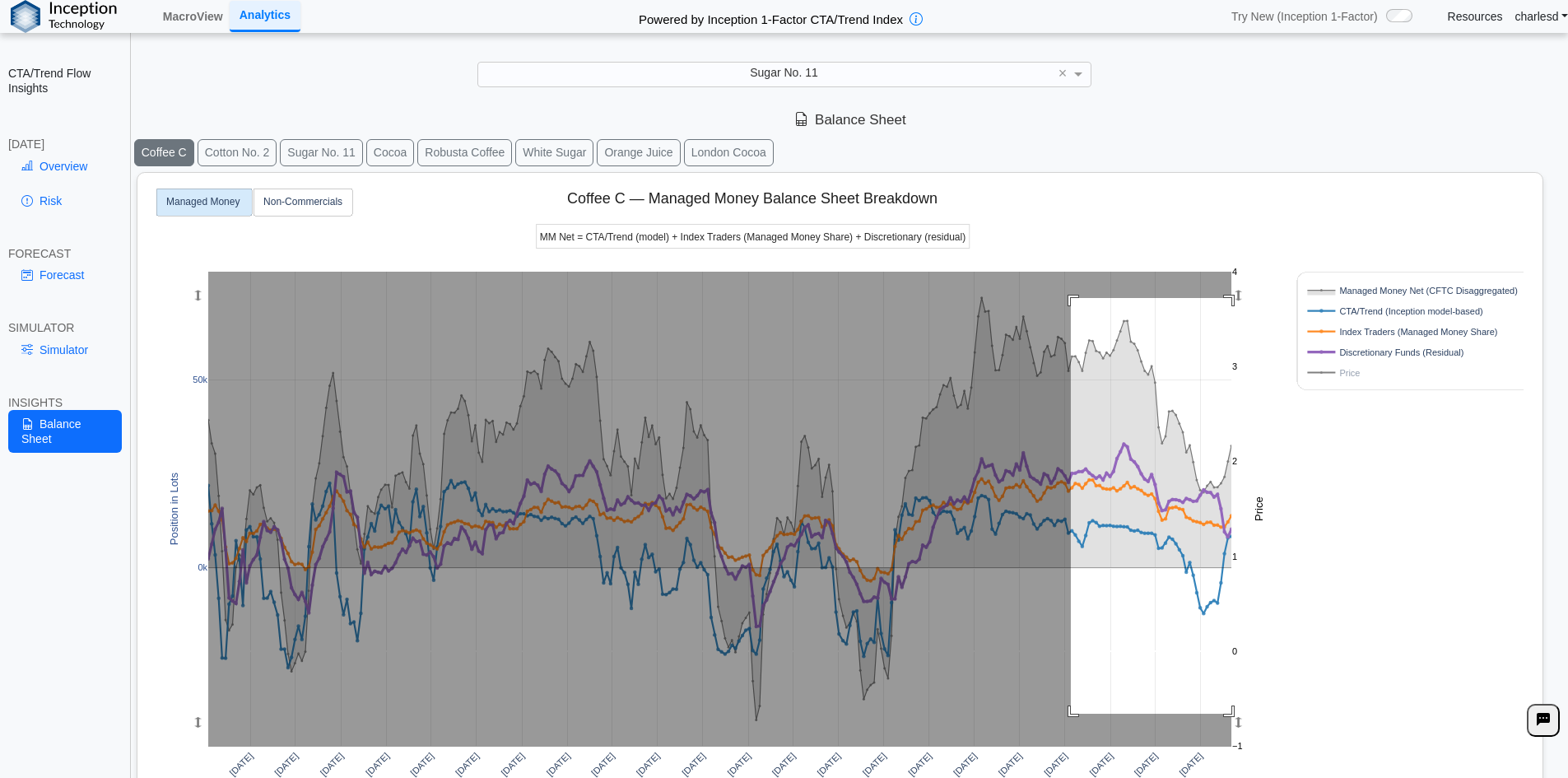
drag, startPoint x: 1086, startPoint y: 332, endPoint x: 1290, endPoint y: 702, distance: 422.5
click at [1286, 712] on div "Apr 2020 Jul 2020 Oct 2020 Jan 2021 Apr 2021 Jul 2021 Oct 2021 Jan 2022 Apr 202…" at bounding box center [833, 542] width 1378 height 739
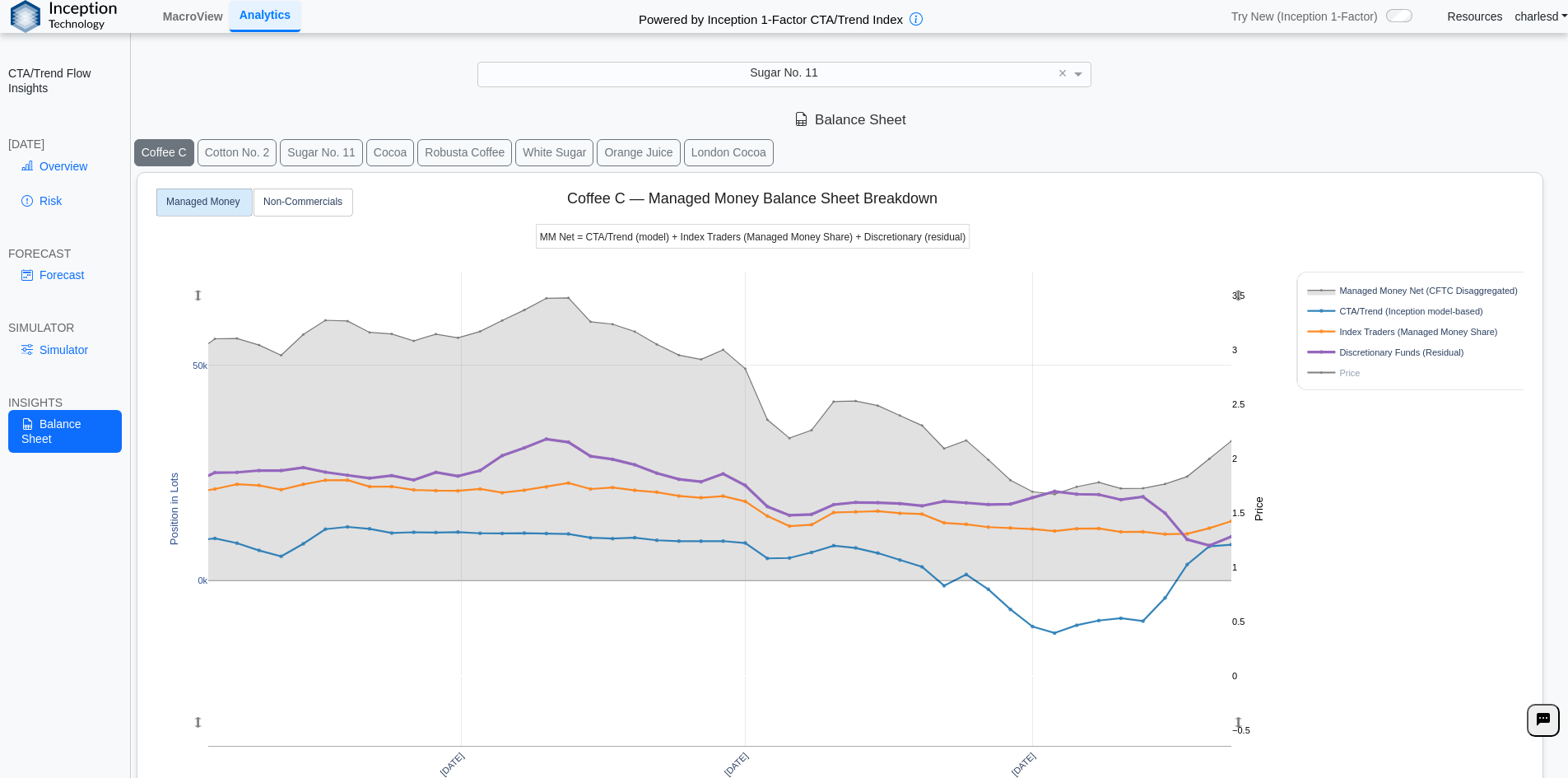
click at [1008, 411] on rect at bounding box center [719, 509] width 1023 height 474
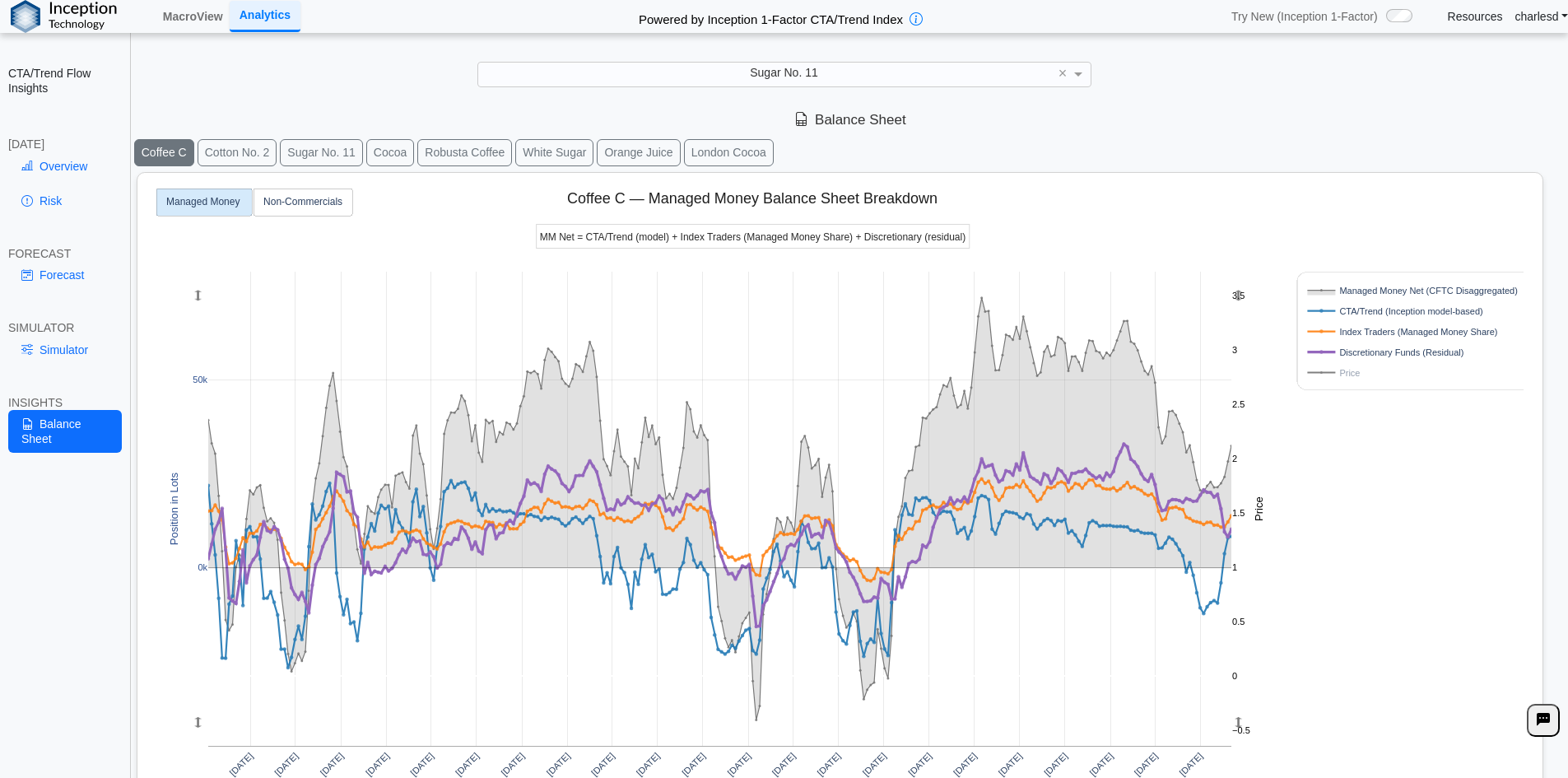
click at [460, 141] on button "Robusta Coffee" at bounding box center [465, 152] width 95 height 27
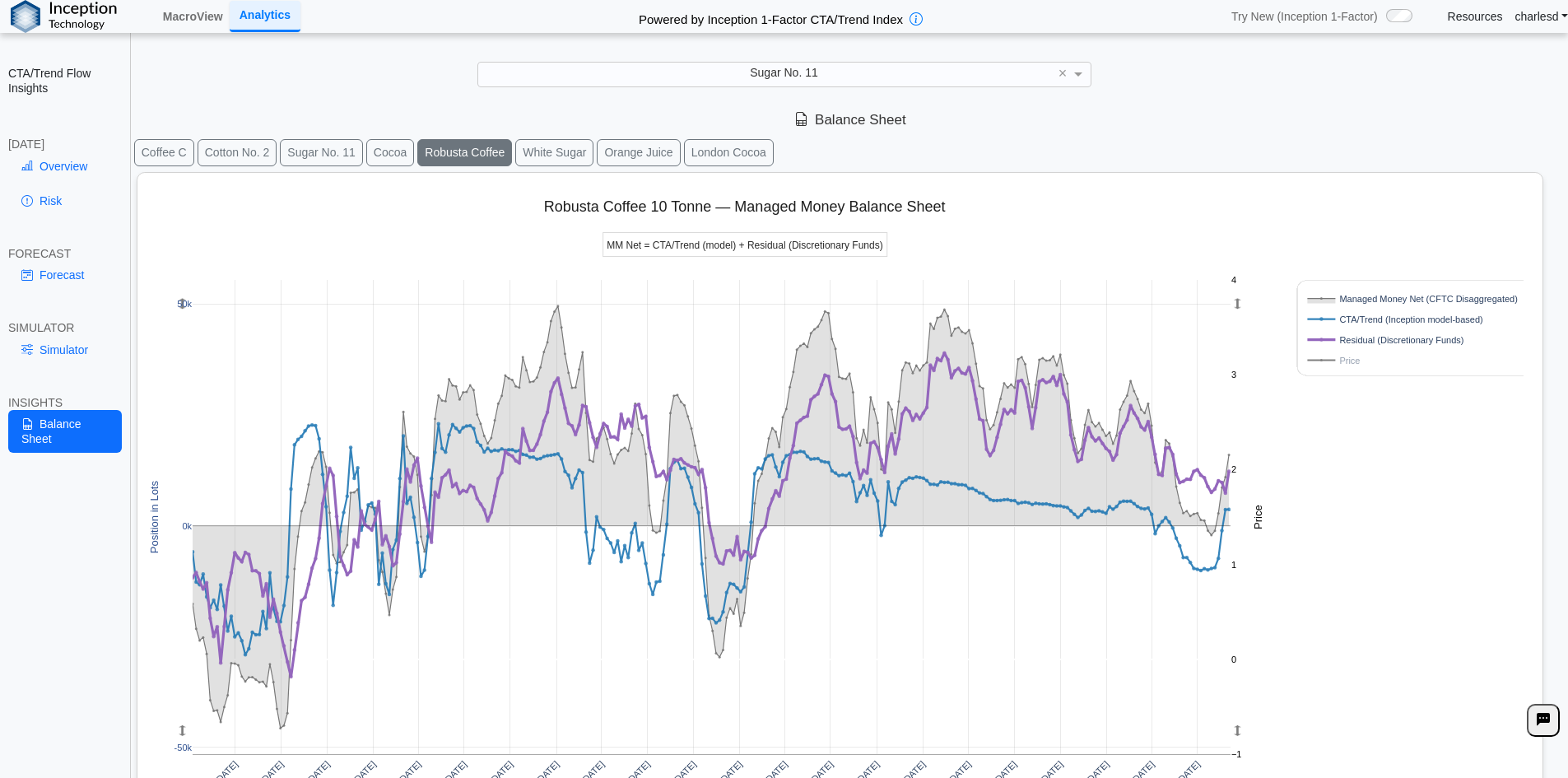
click at [231, 151] on button "Cotton No. 2" at bounding box center [238, 152] width 80 height 27
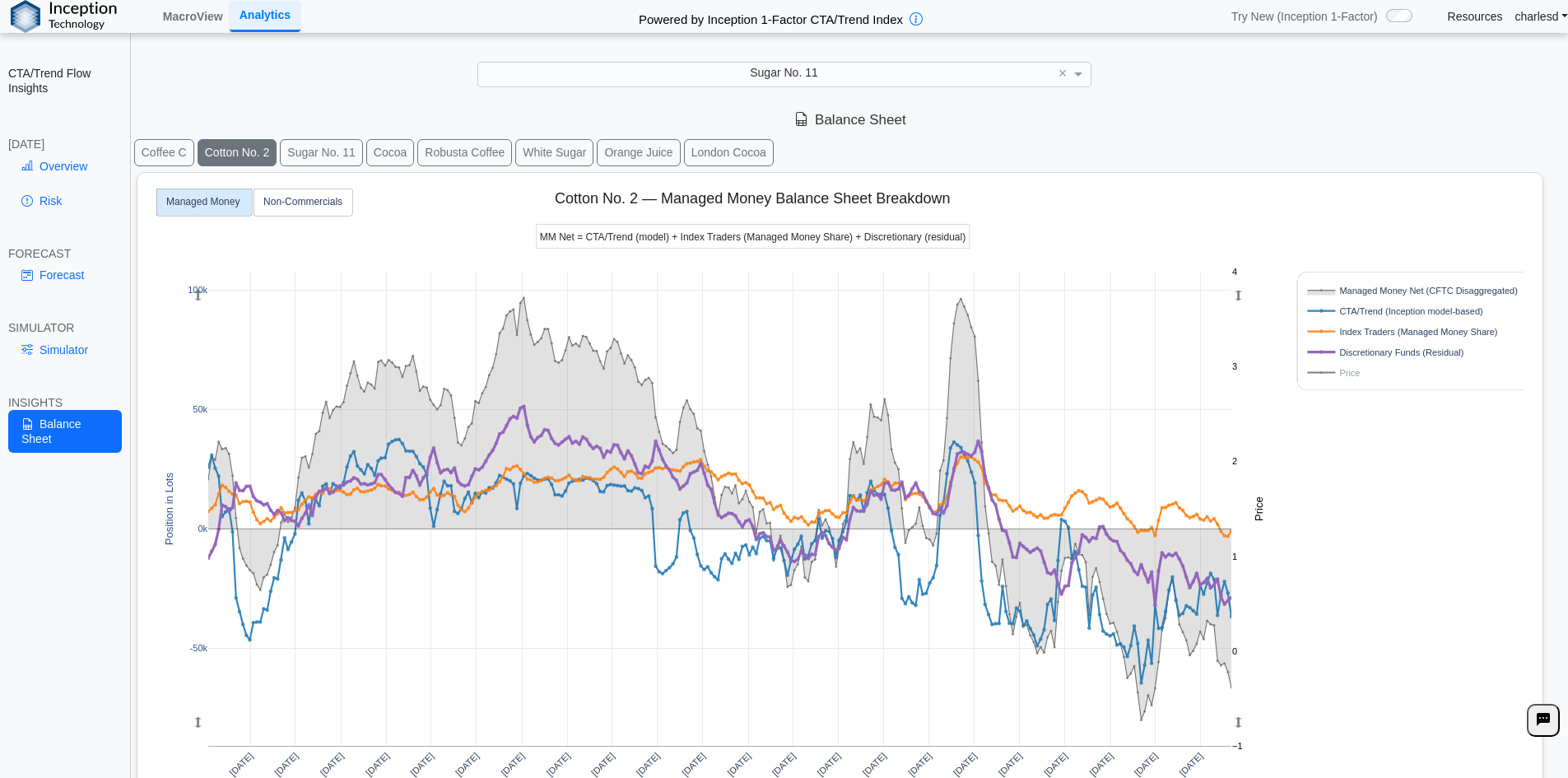
click at [323, 158] on button "Sugar No. 11" at bounding box center [322, 152] width 83 height 27
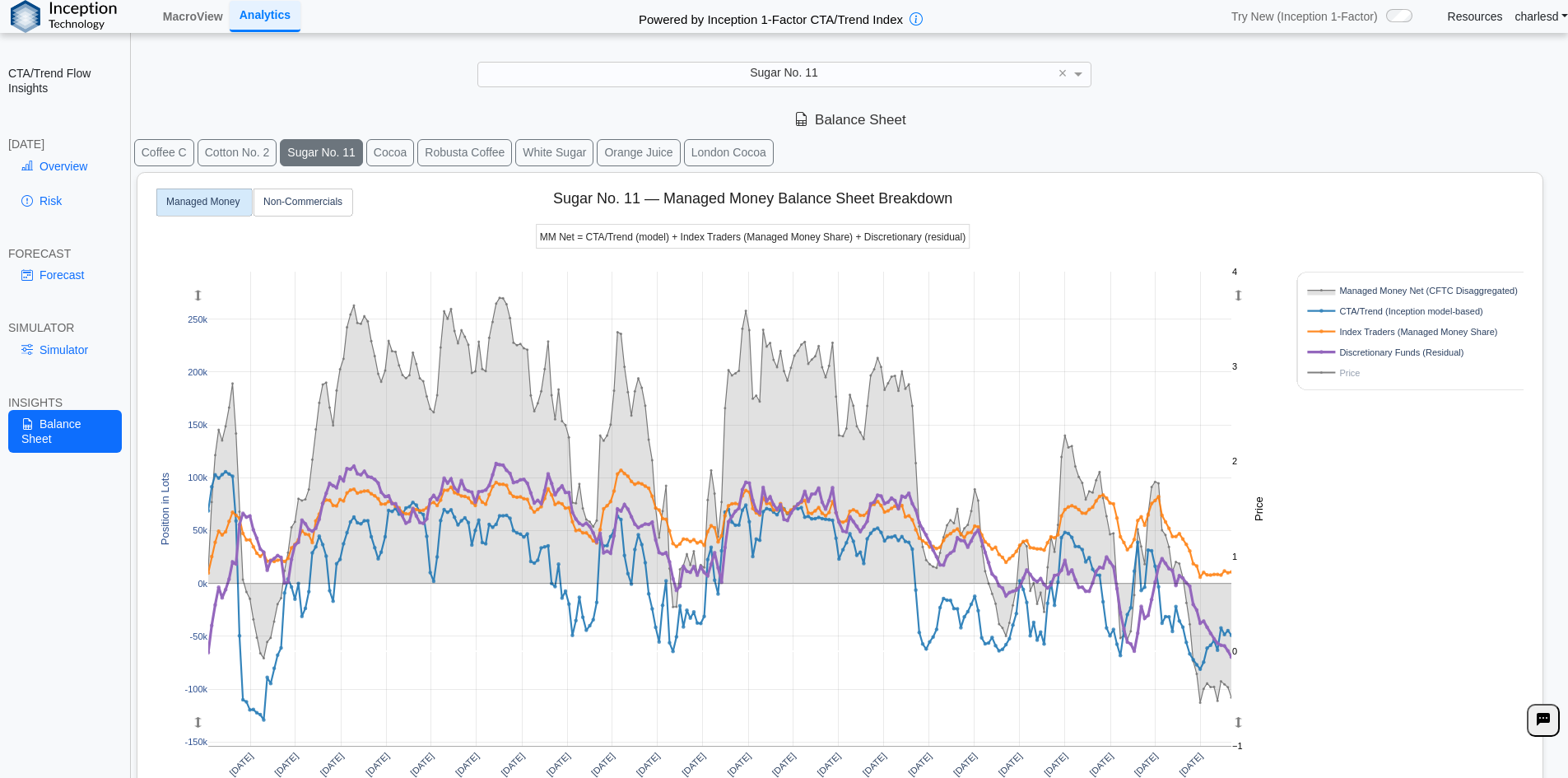
click at [387, 156] on button "Cocoa" at bounding box center [390, 152] width 47 height 27
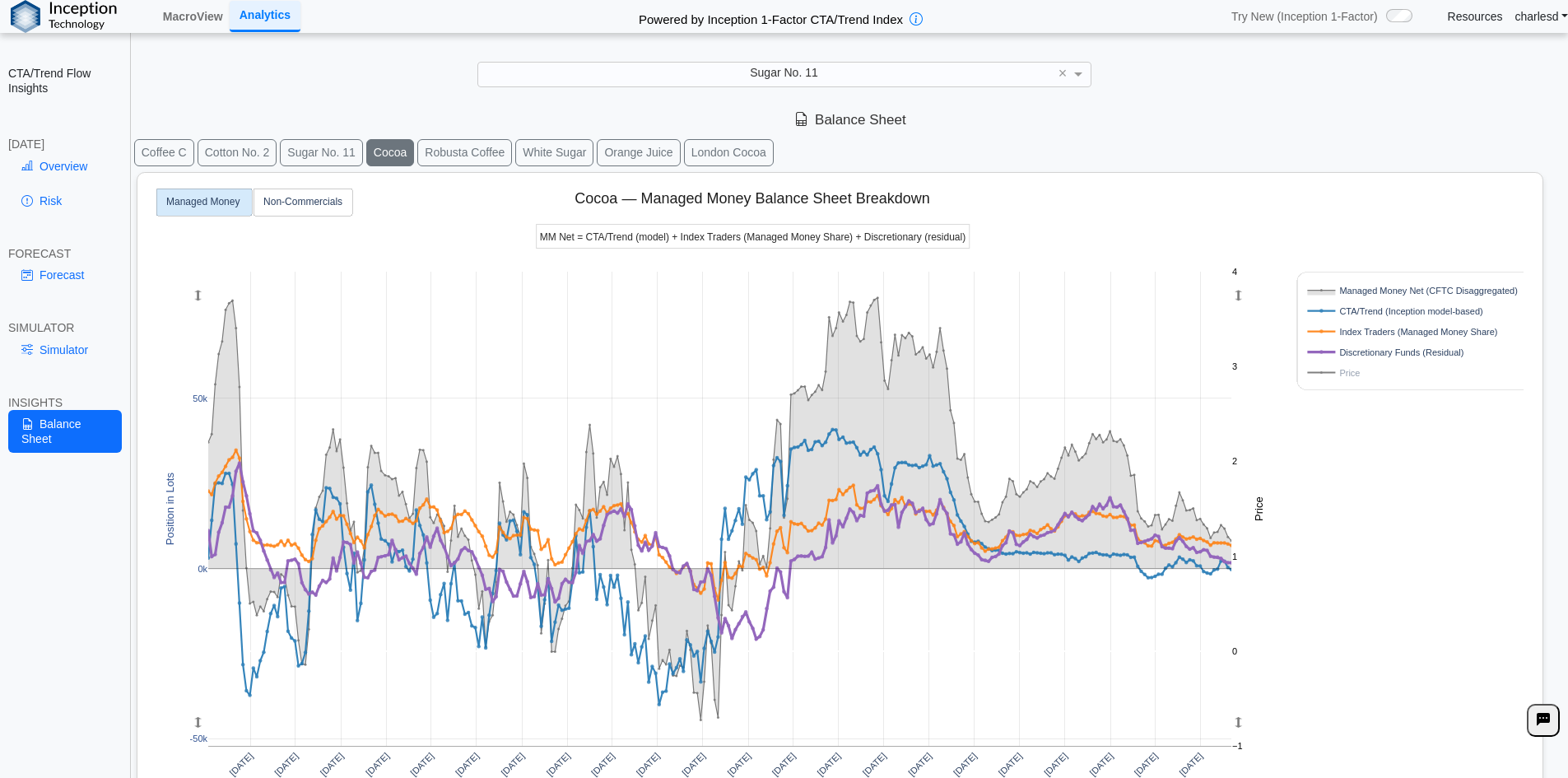
click at [432, 156] on button "Robusta Coffee" at bounding box center [465, 152] width 95 height 27
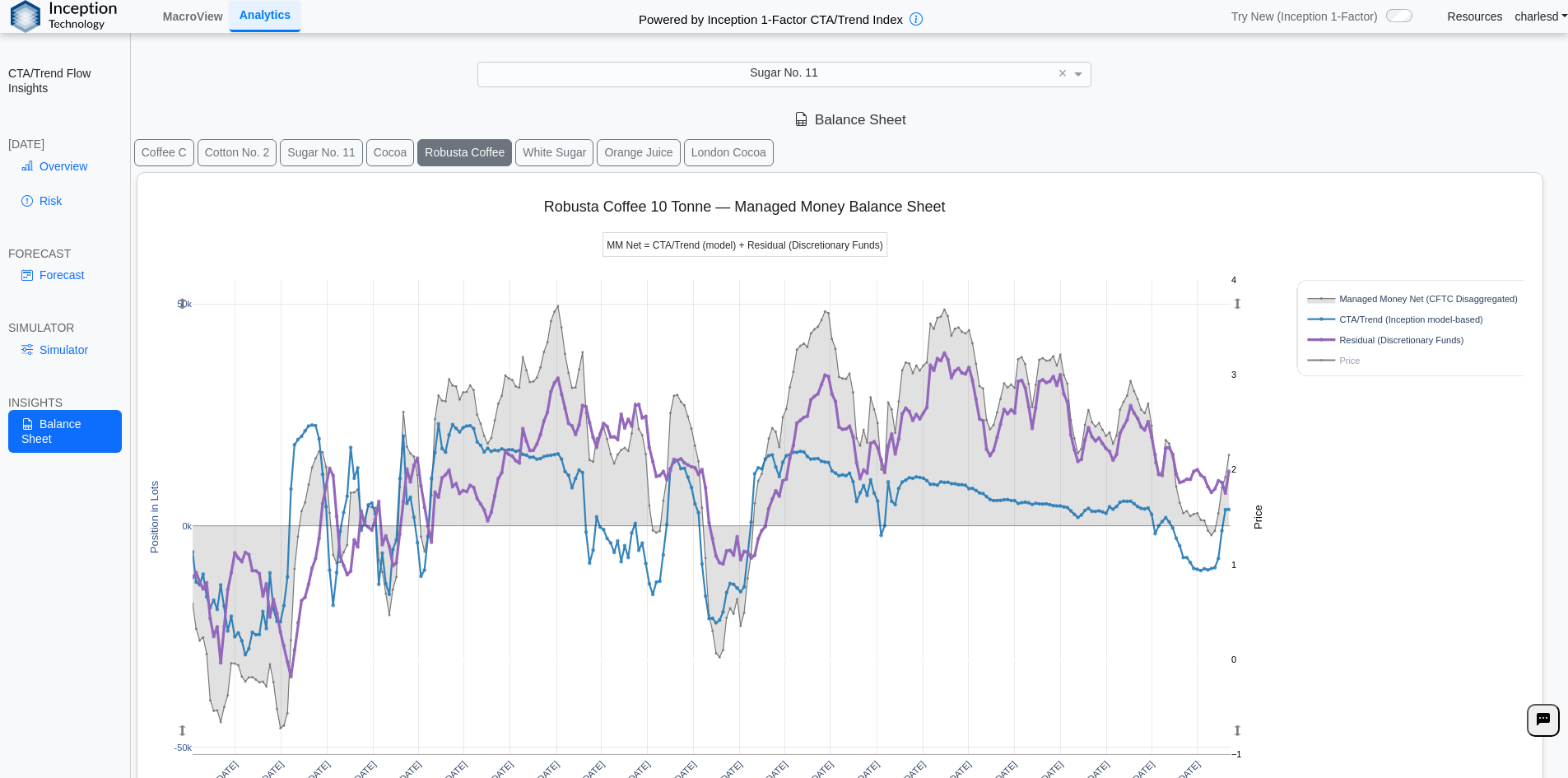
click at [527, 155] on button "White Sugar" at bounding box center [555, 152] width 78 height 27
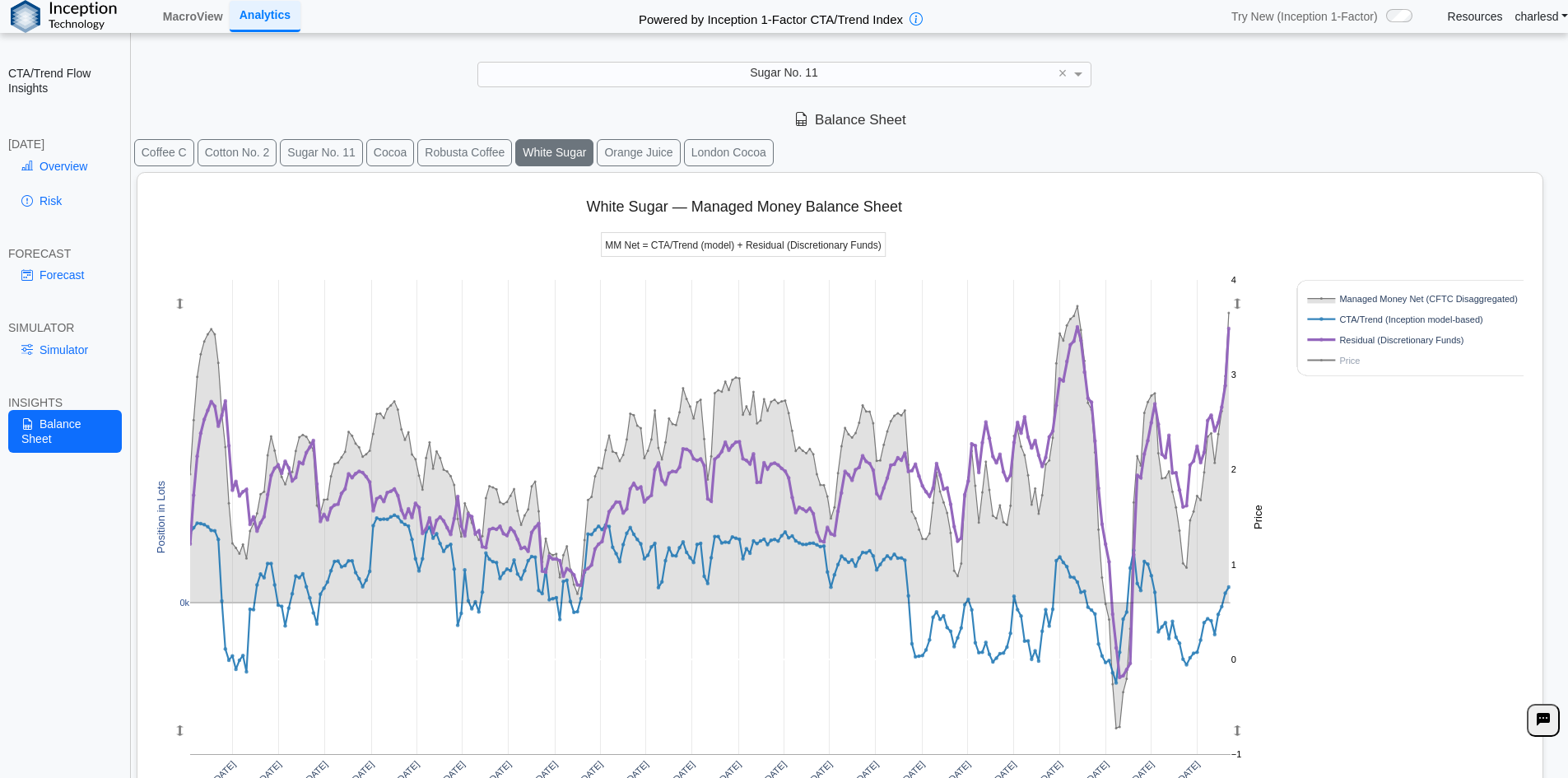
click at [618, 156] on button "Orange Juice" at bounding box center [639, 152] width 83 height 27
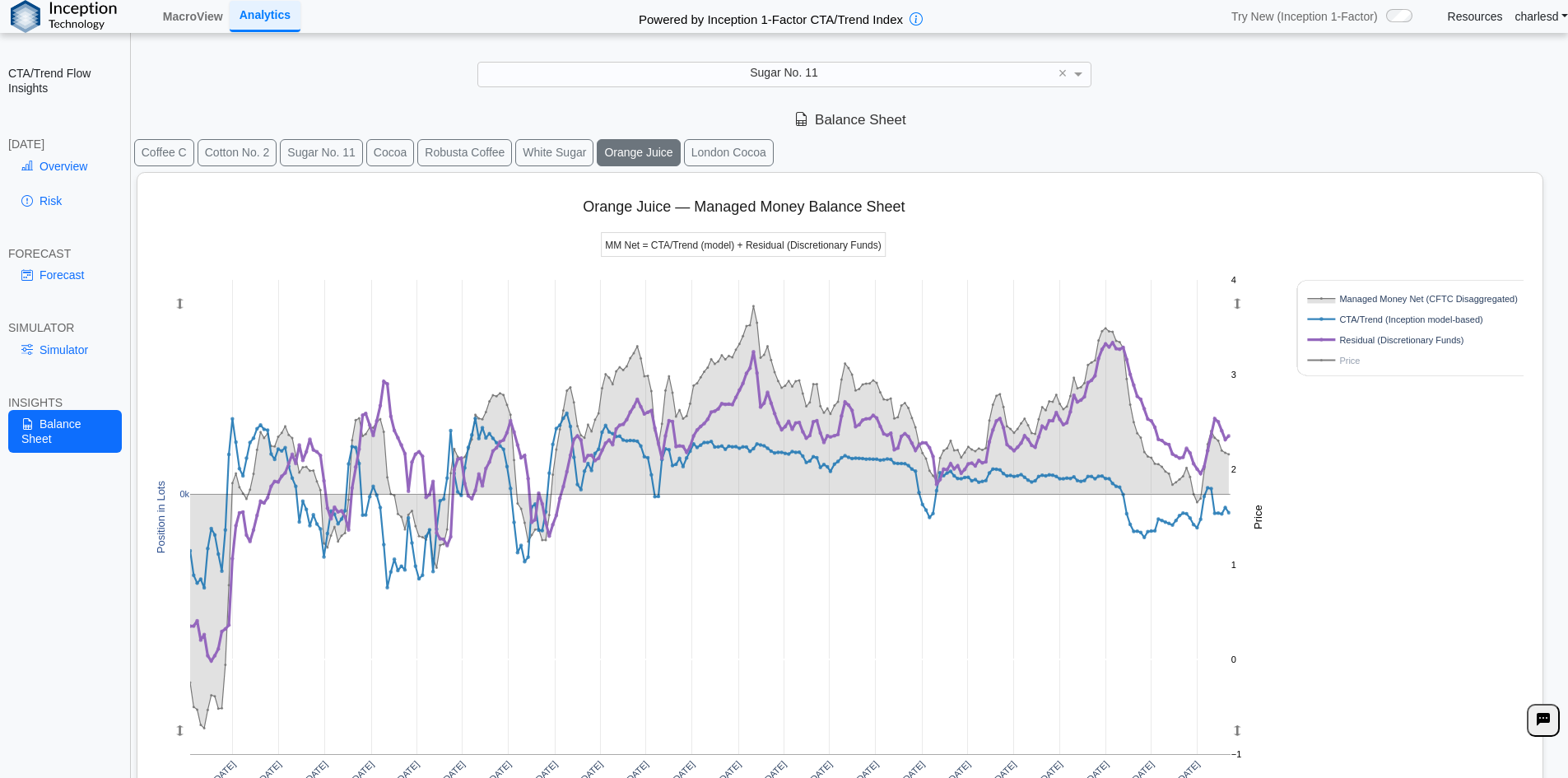
click at [688, 155] on button "London Cocoa" at bounding box center [729, 152] width 90 height 27
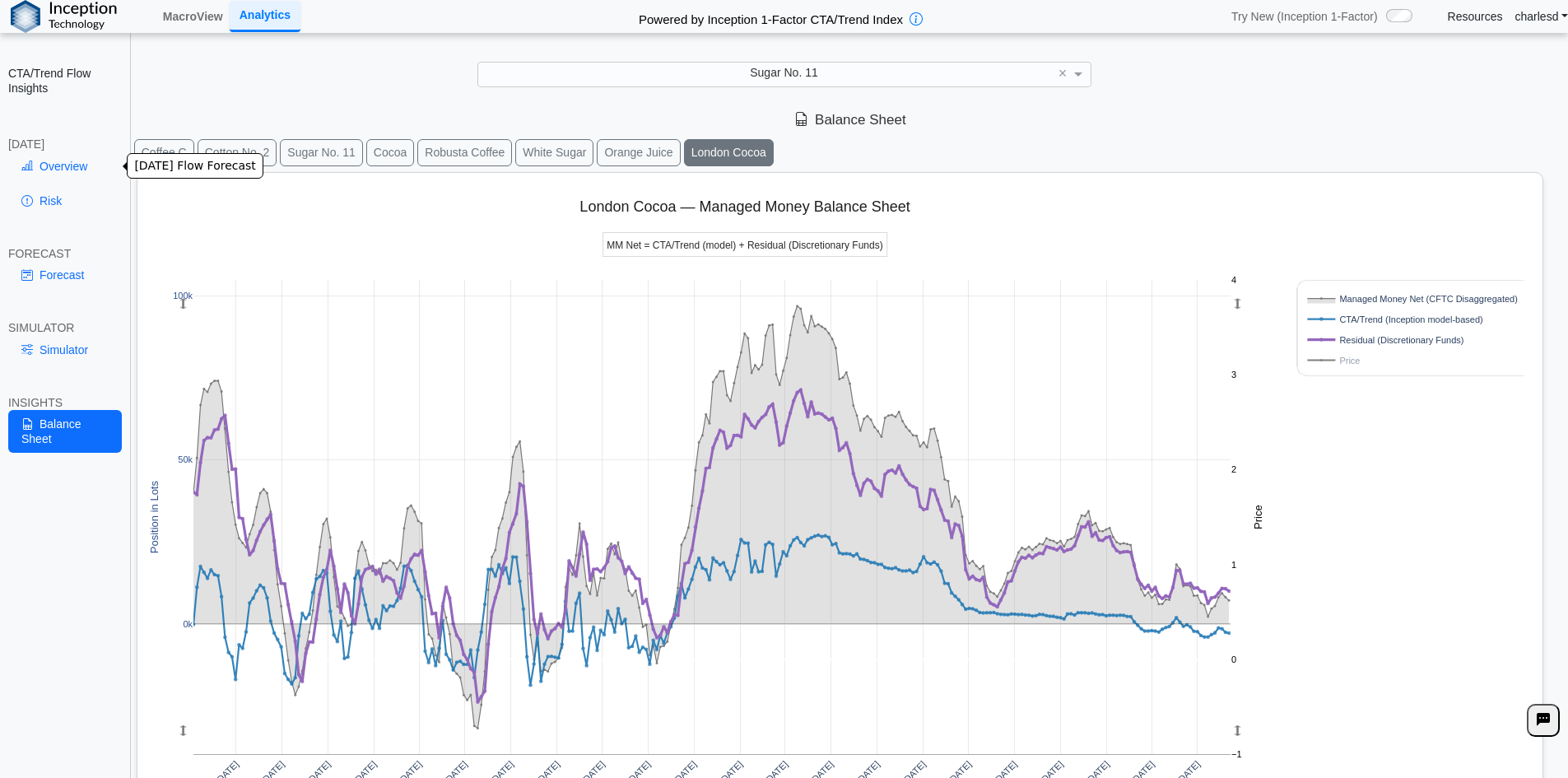
click at [52, 172] on link "Overview" at bounding box center [65, 166] width 114 height 28
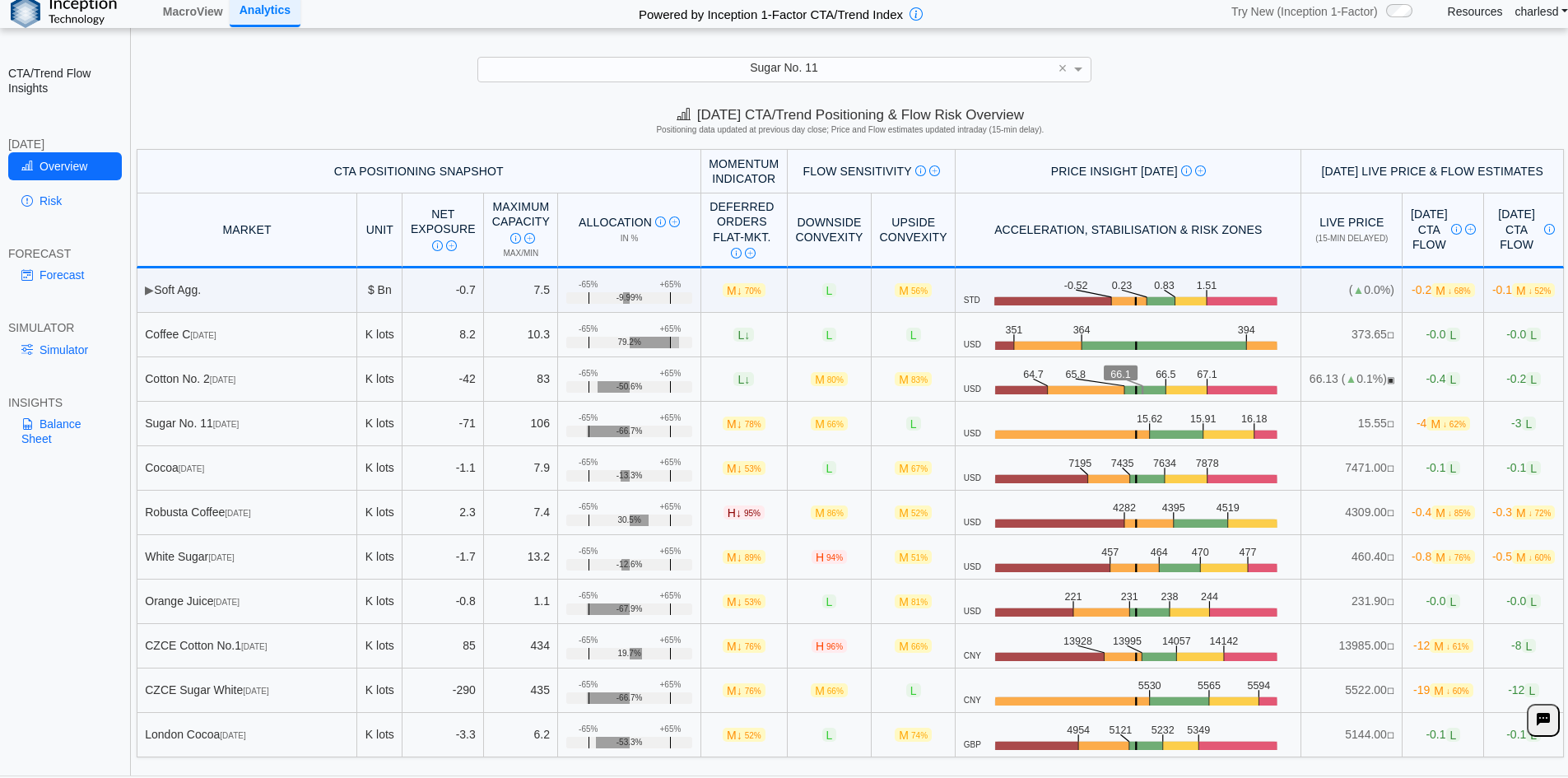
scroll to position [0, 0]
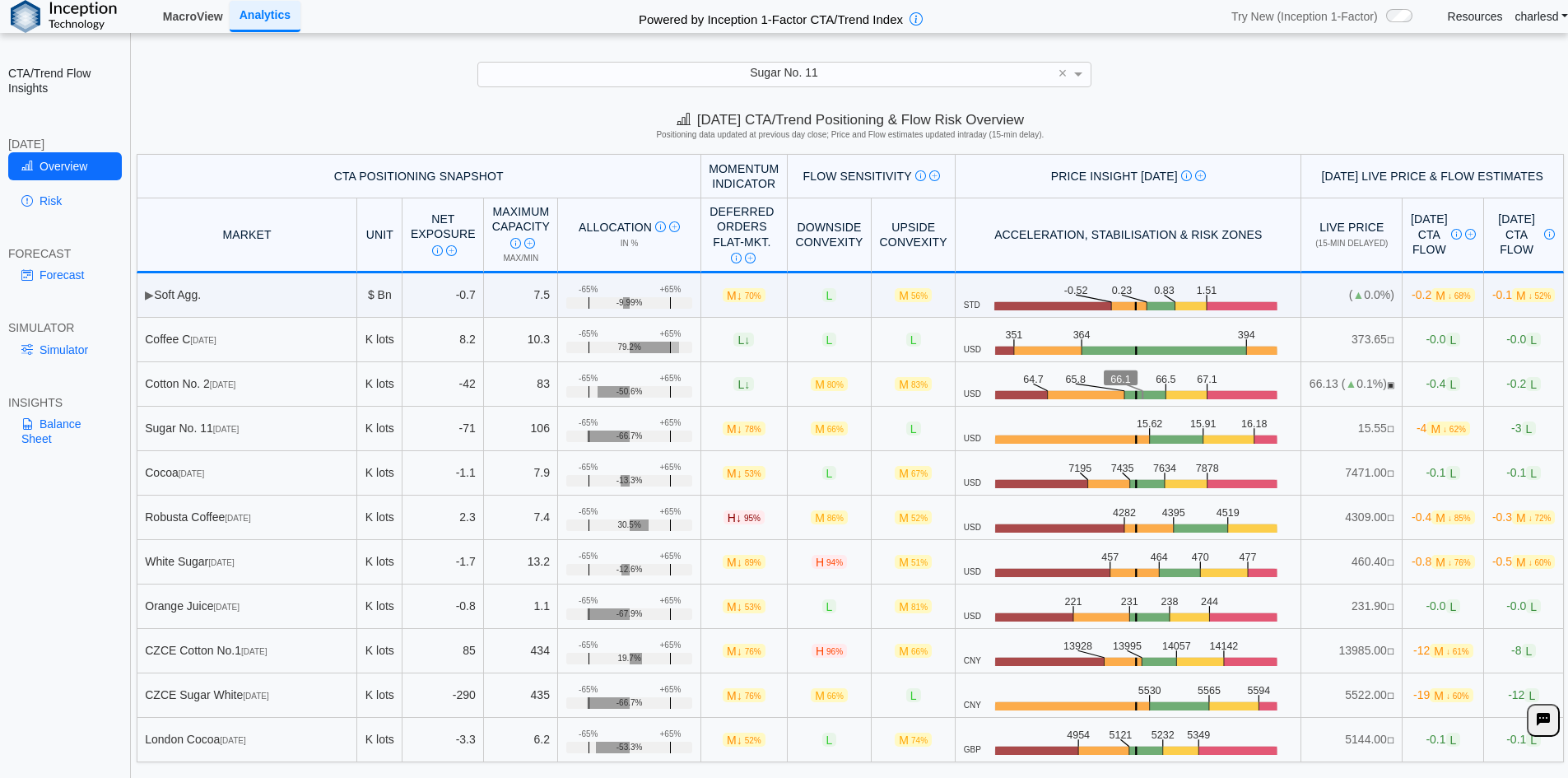
click at [190, 28] on link "MacroView" at bounding box center [193, 17] width 73 height 28
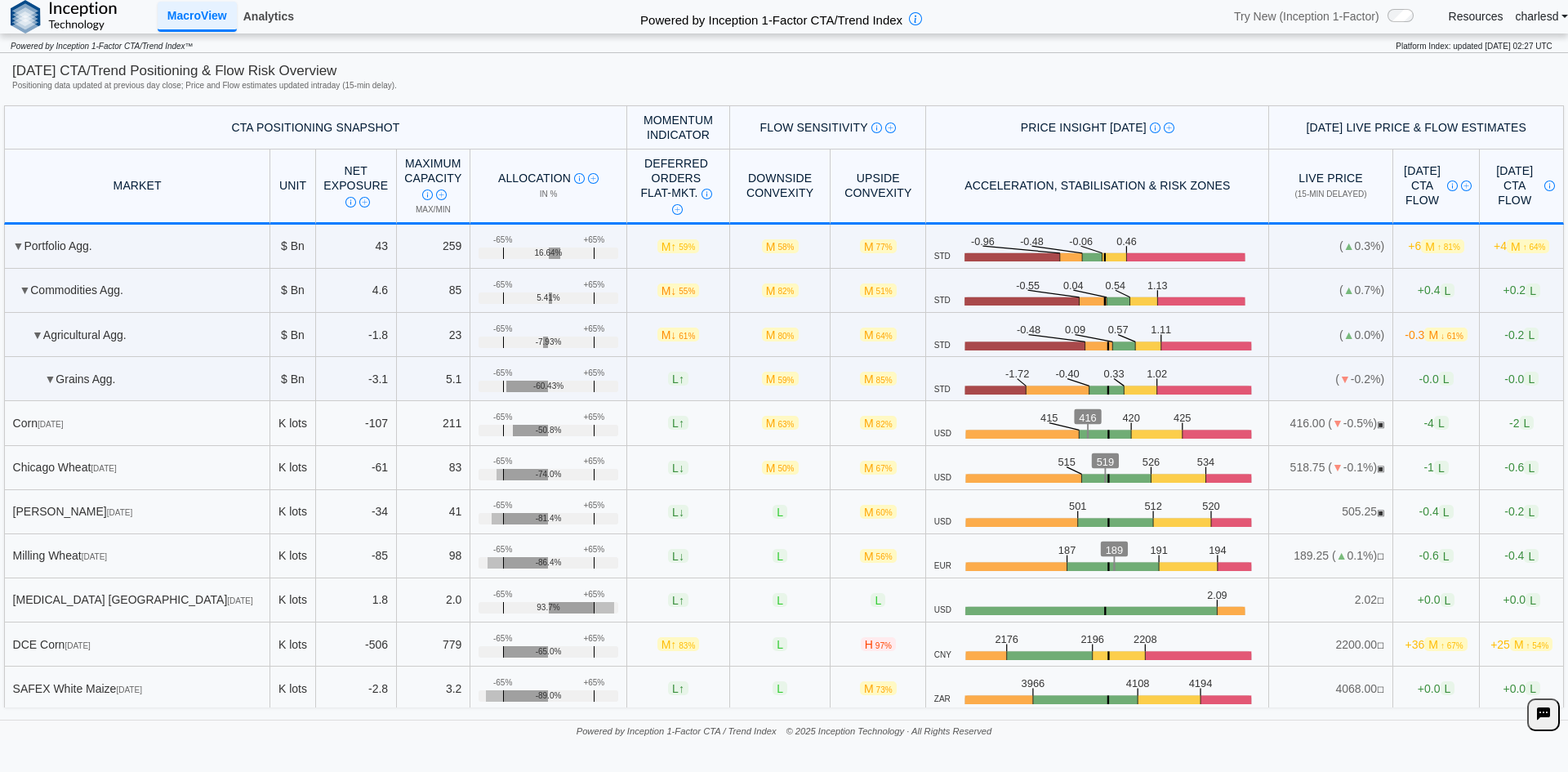
click at [288, 26] on link "Analytics" at bounding box center [268, 16] width 64 height 28
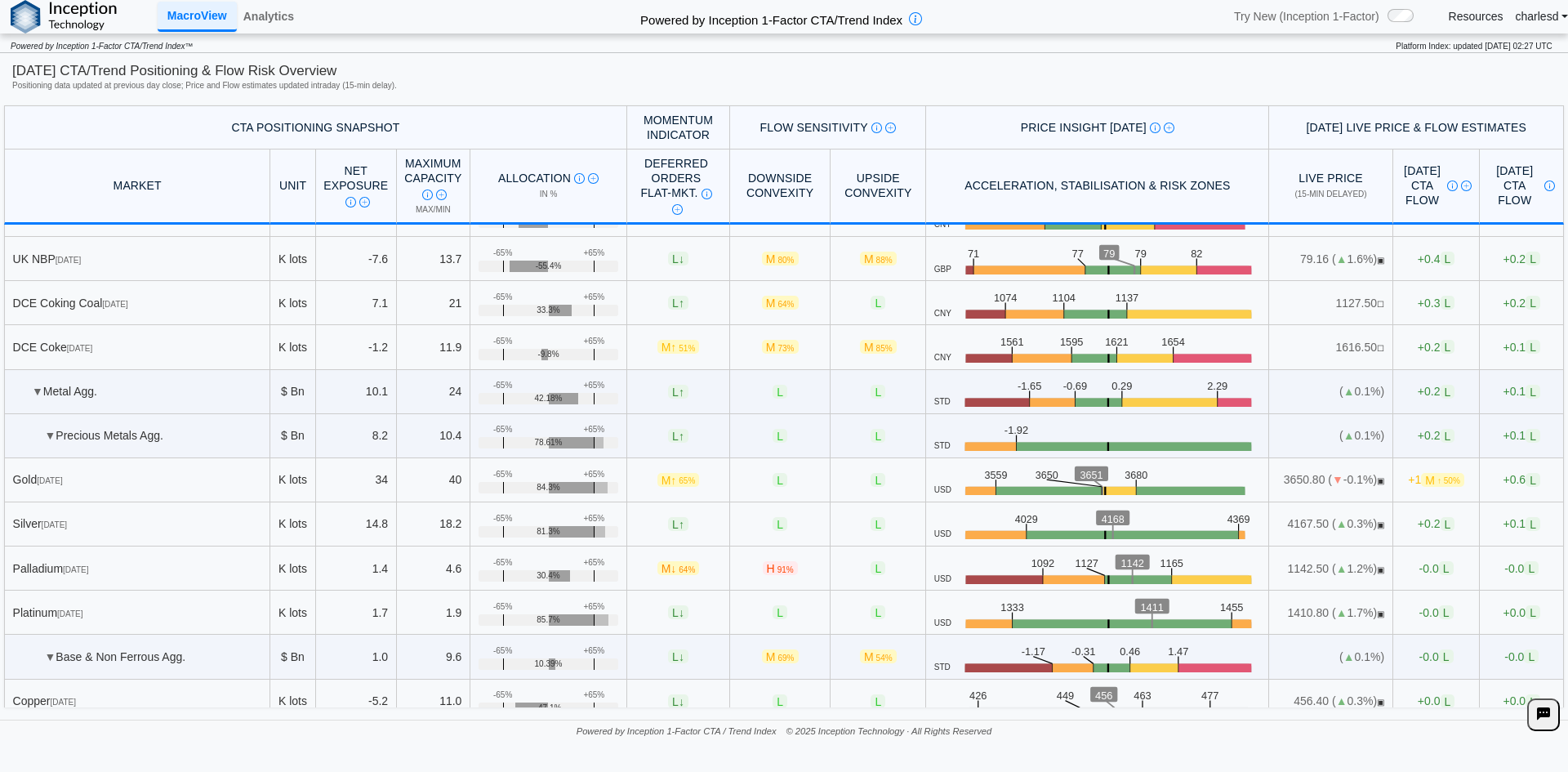
scroll to position [2368, 0]
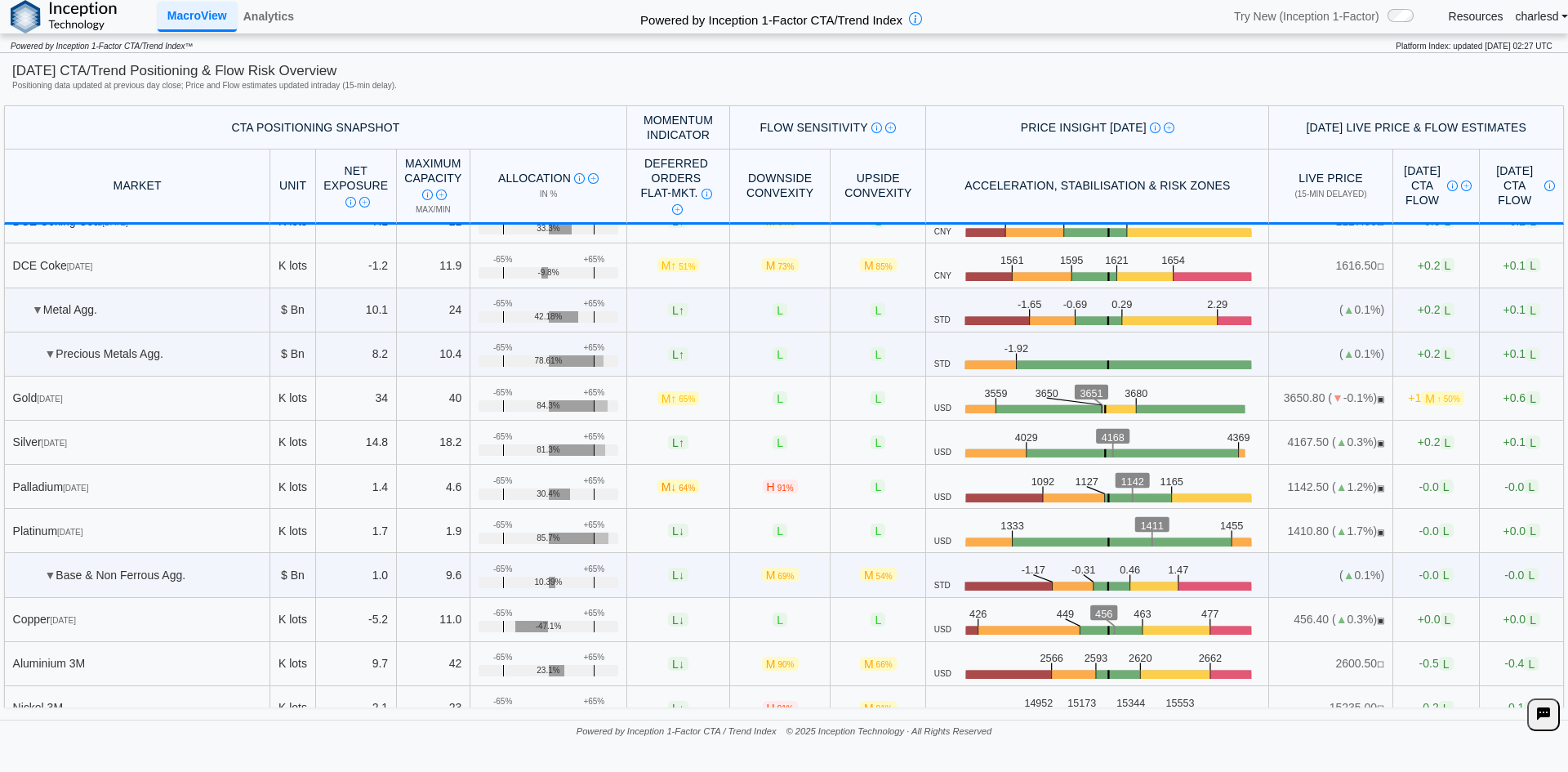
click at [219, 402] on div "Gold Dec 25" at bounding box center [138, 398] width 249 height 15
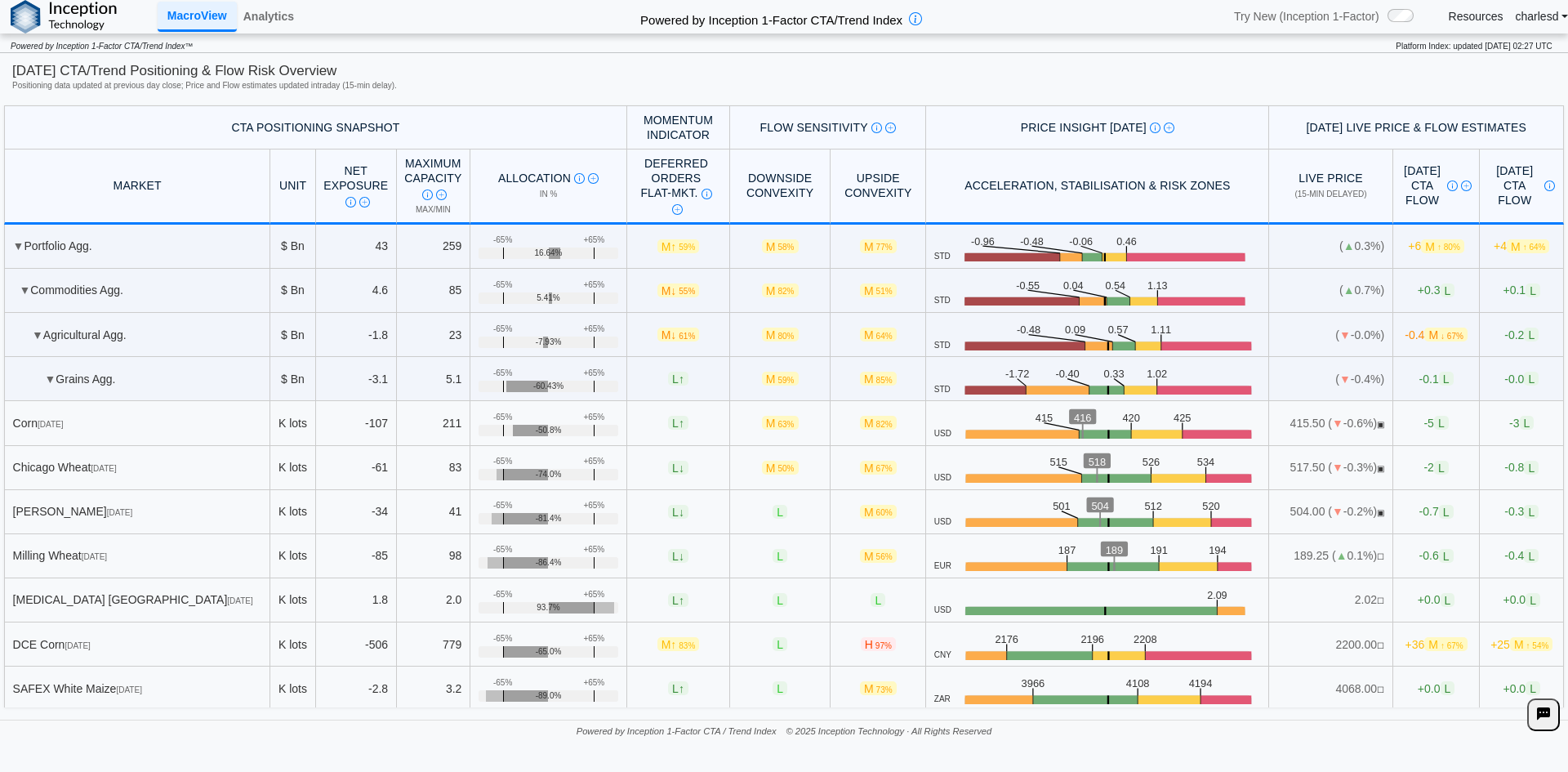
scroll to position [2368, 0]
